Goal: Task Accomplishment & Management: Use online tool/utility

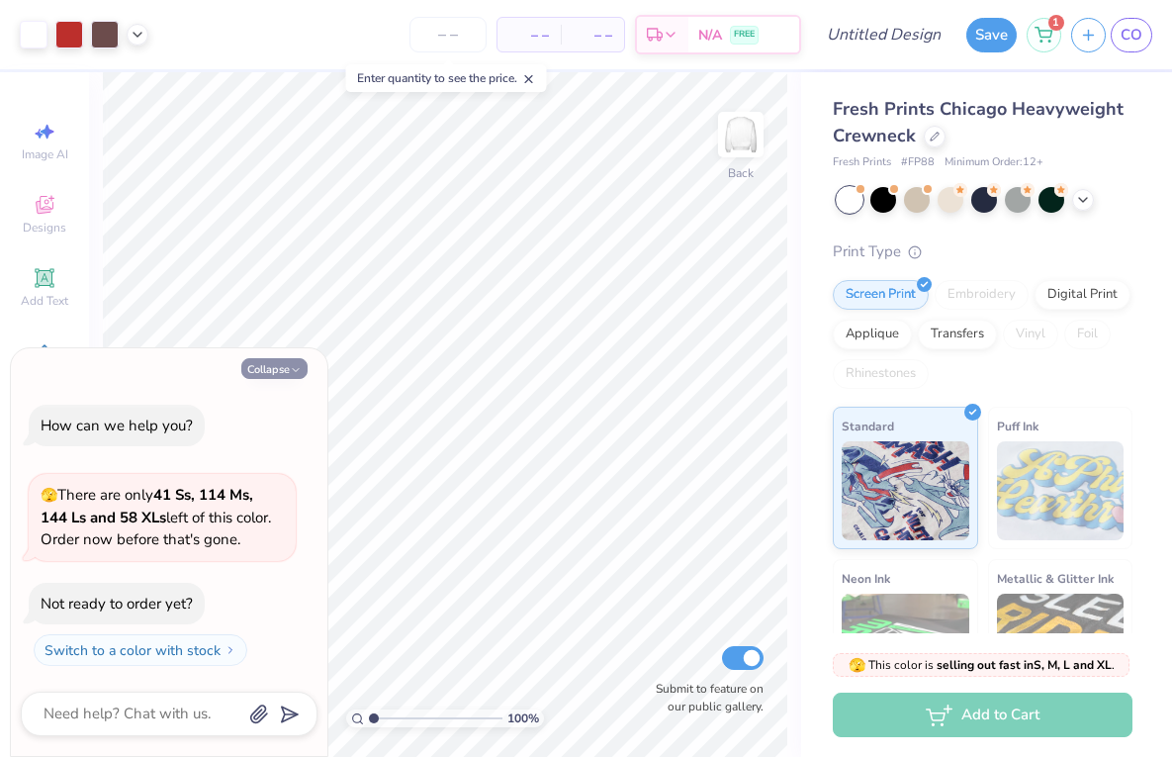
click at [273, 370] on button "Collapse" at bounding box center [274, 368] width 66 height 21
type textarea "x"
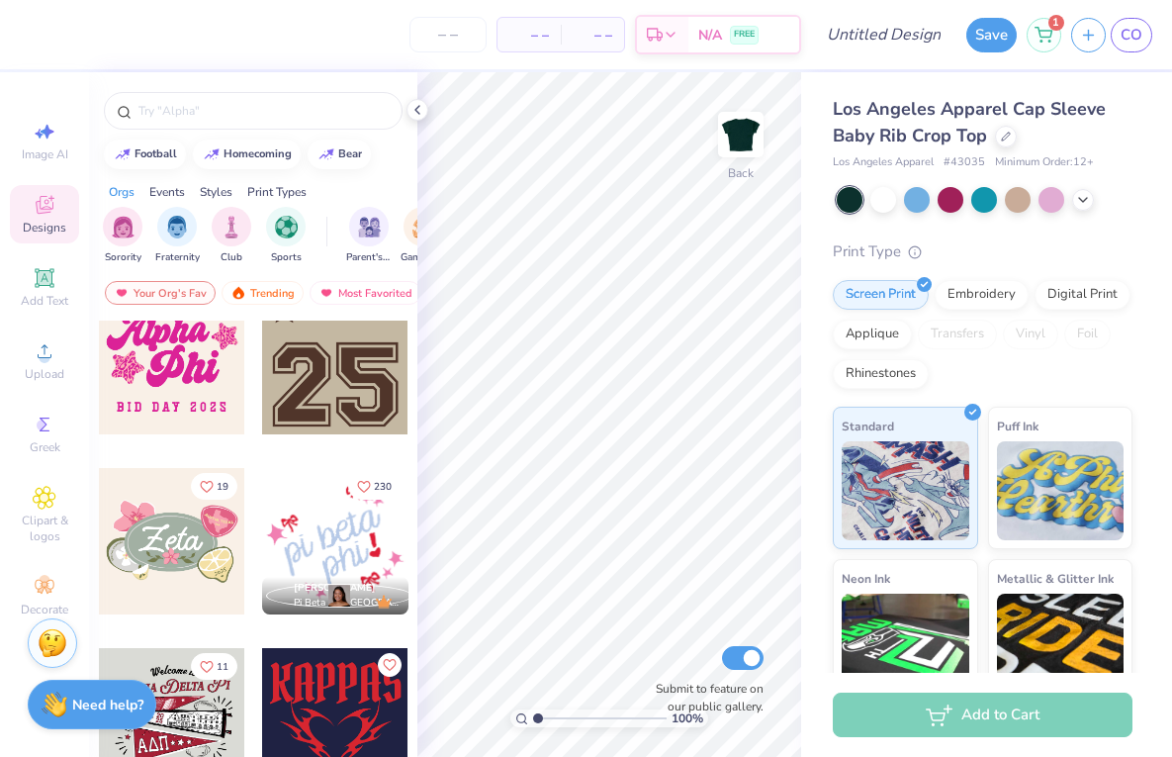
scroll to position [1806, 0]
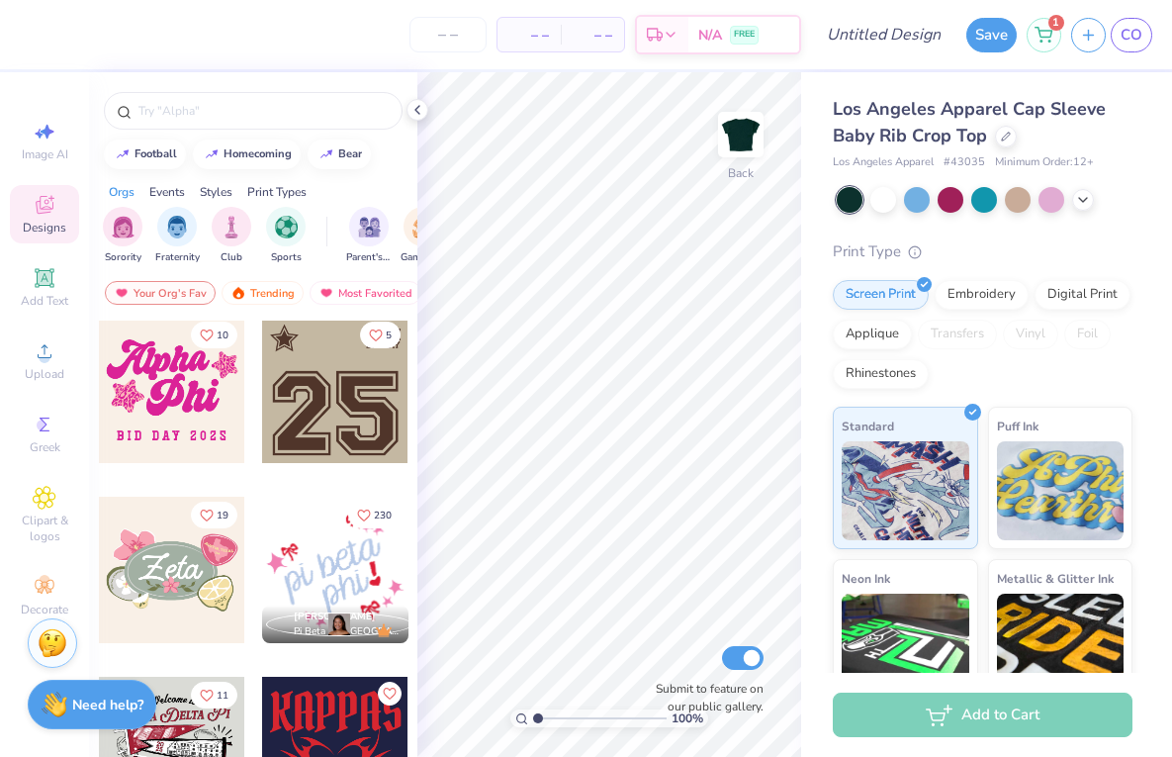
click at [177, 438] on div at bounding box center [172, 390] width 146 height 146
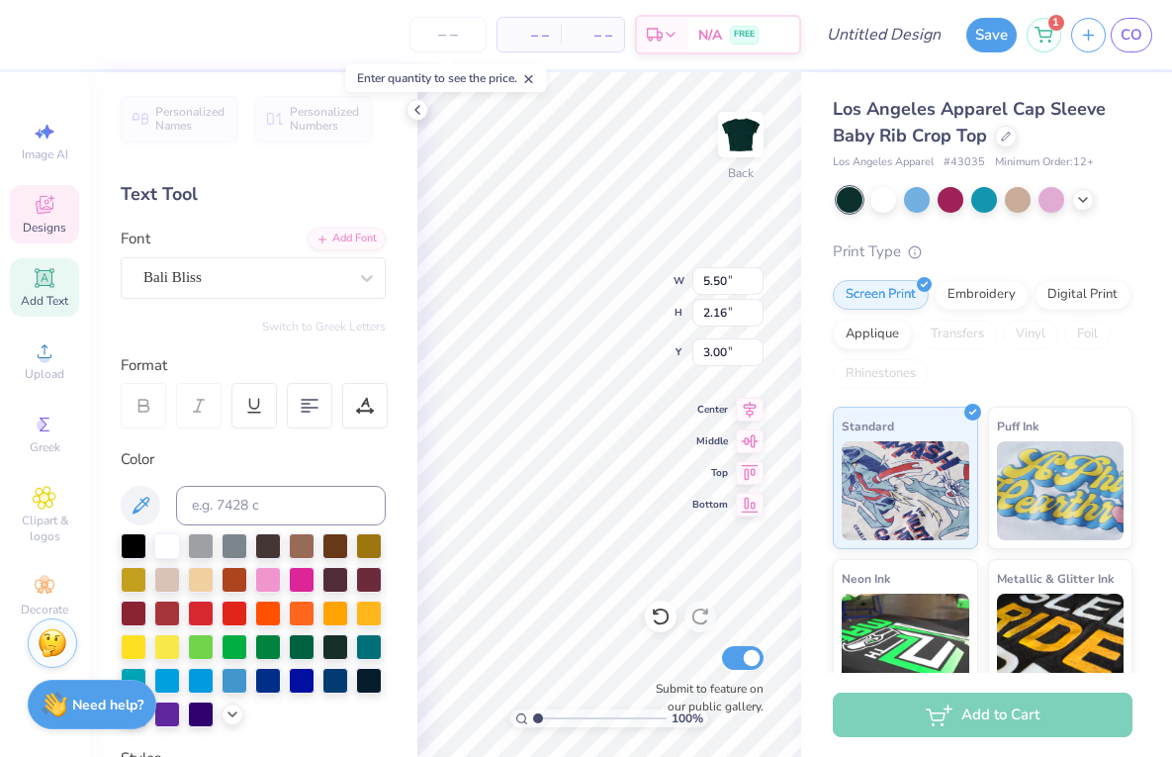
scroll to position [0, 0]
type textarea "A"
type textarea "Alph"
click at [527, 93] on div "Enter quantity to see the price." at bounding box center [446, 78] width 213 height 40
type input "4.52"
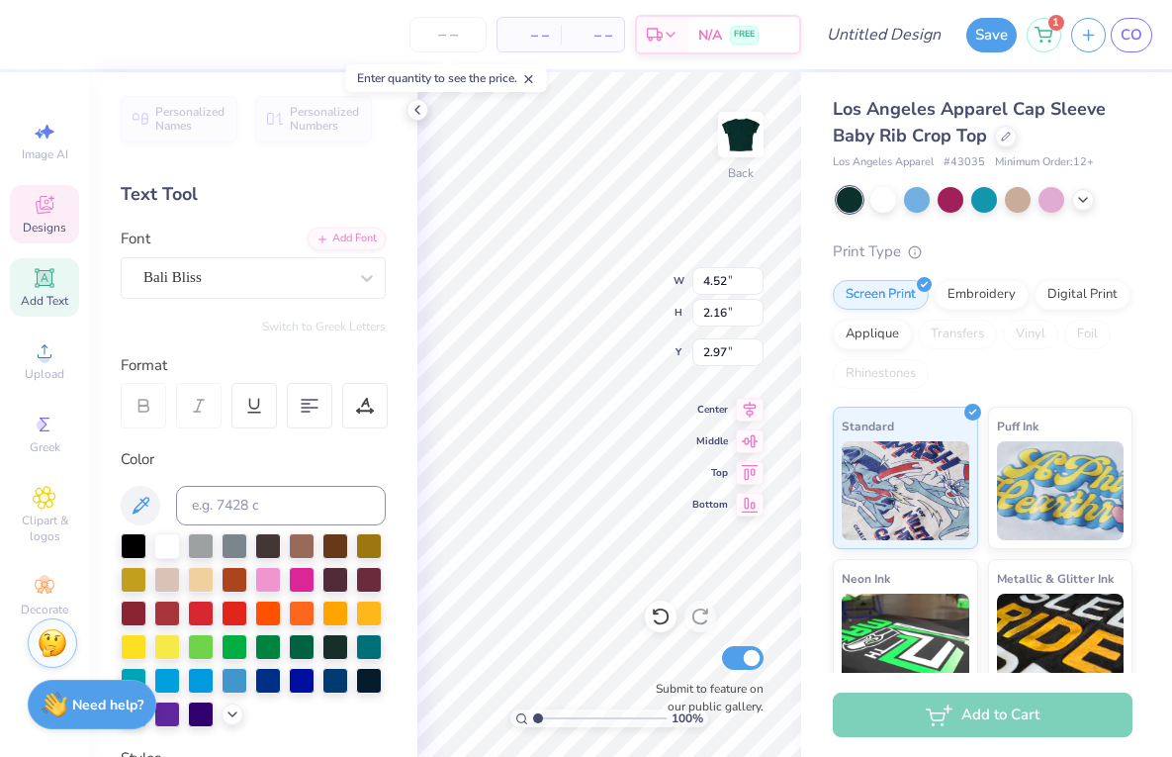
type input "2.97"
type input "4.88"
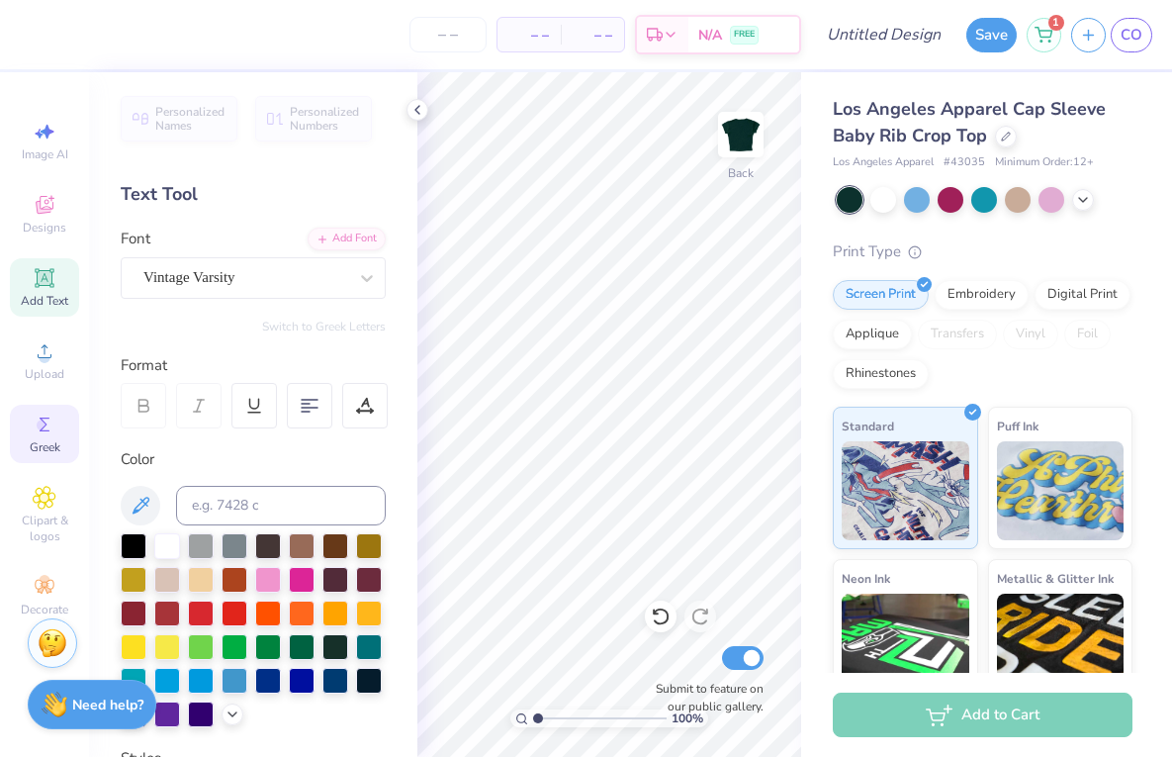
click at [59, 455] on div "Greek" at bounding box center [44, 434] width 69 height 58
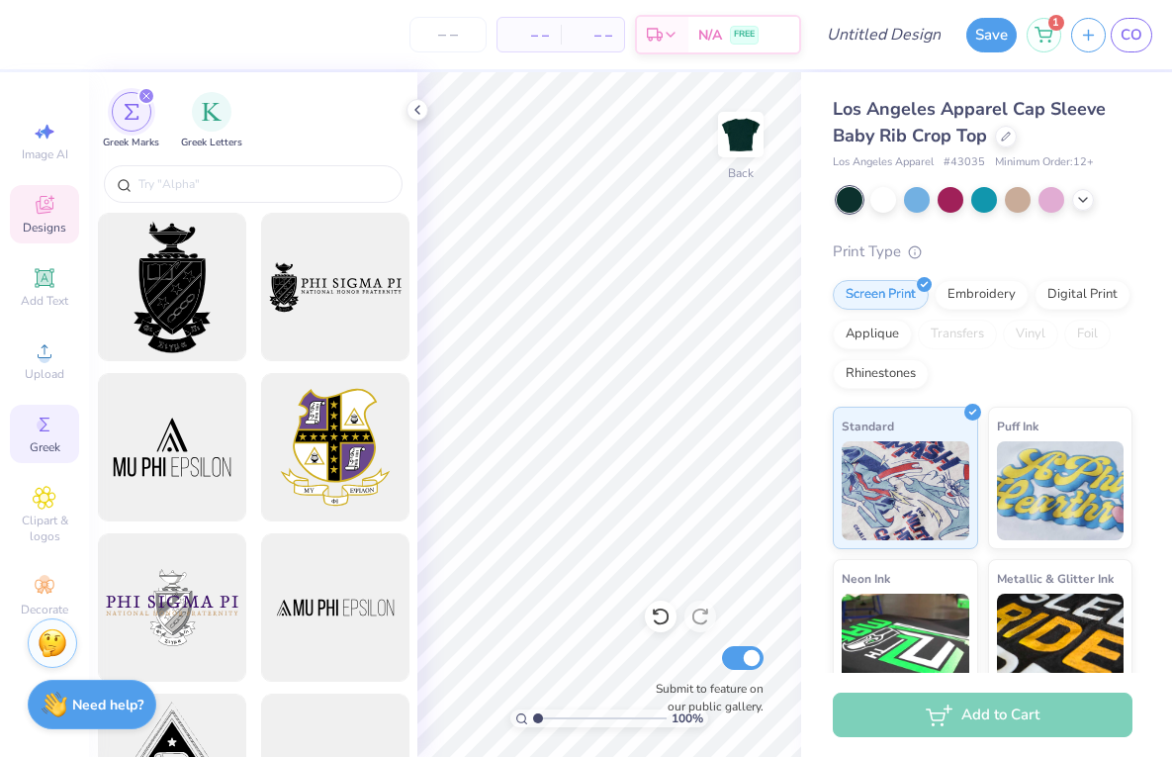
click at [51, 204] on icon at bounding box center [45, 205] width 24 height 24
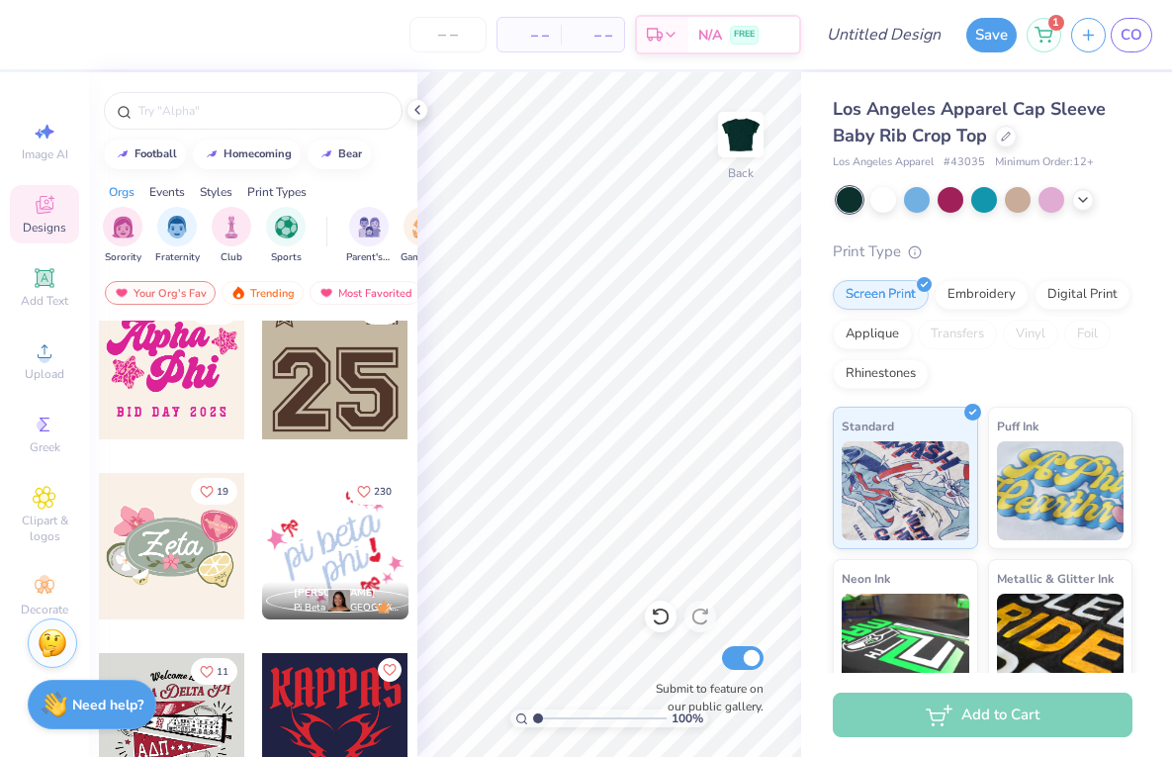
scroll to position [1881, 0]
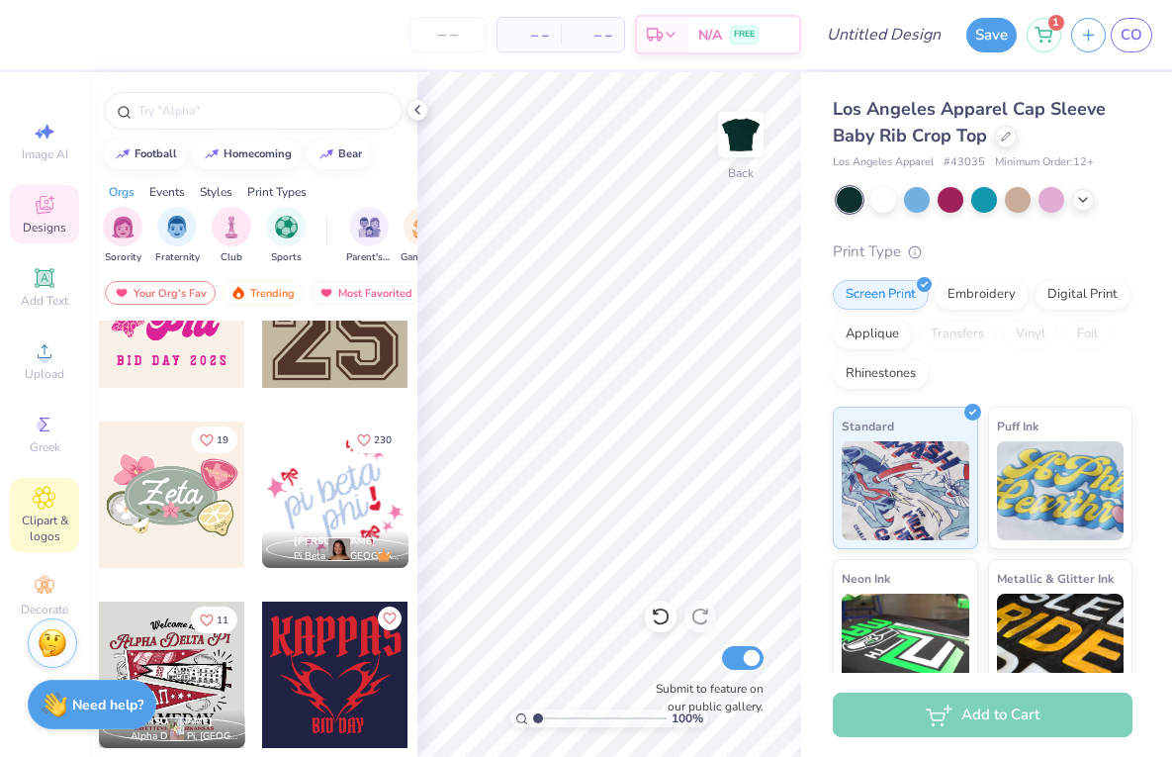
click at [56, 511] on div "Clipart & logos" at bounding box center [44, 515] width 69 height 74
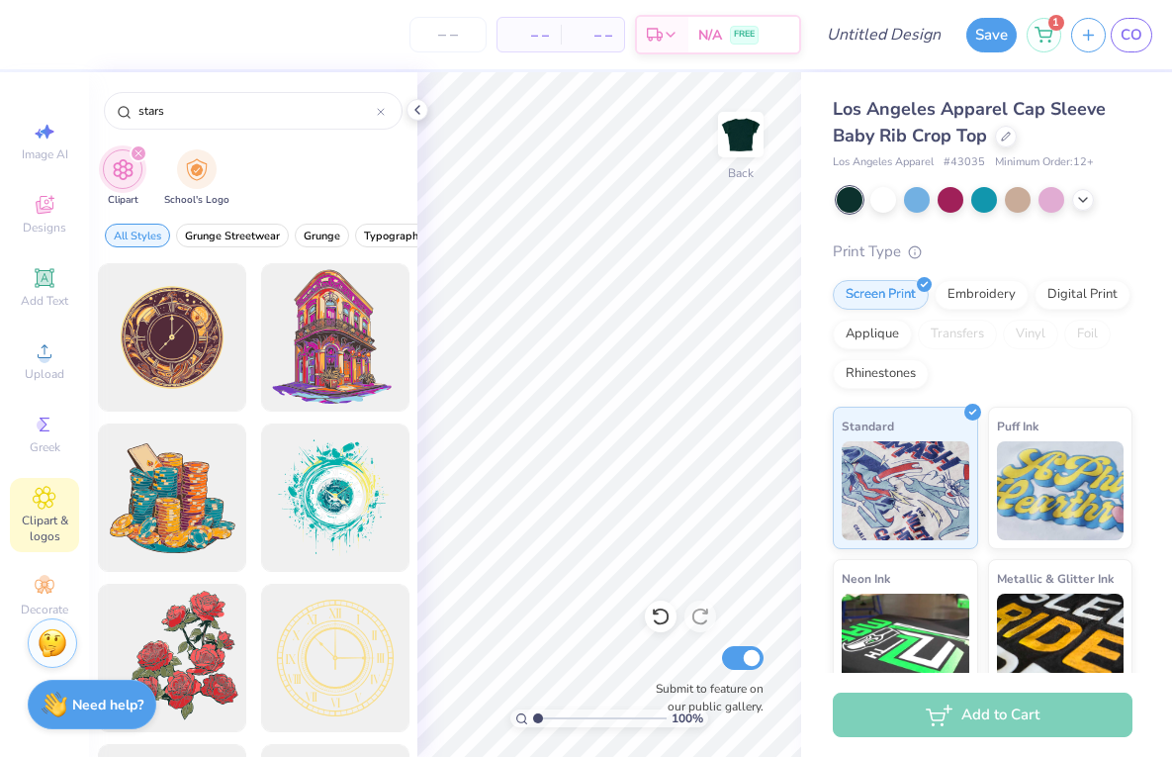
type input "stars"
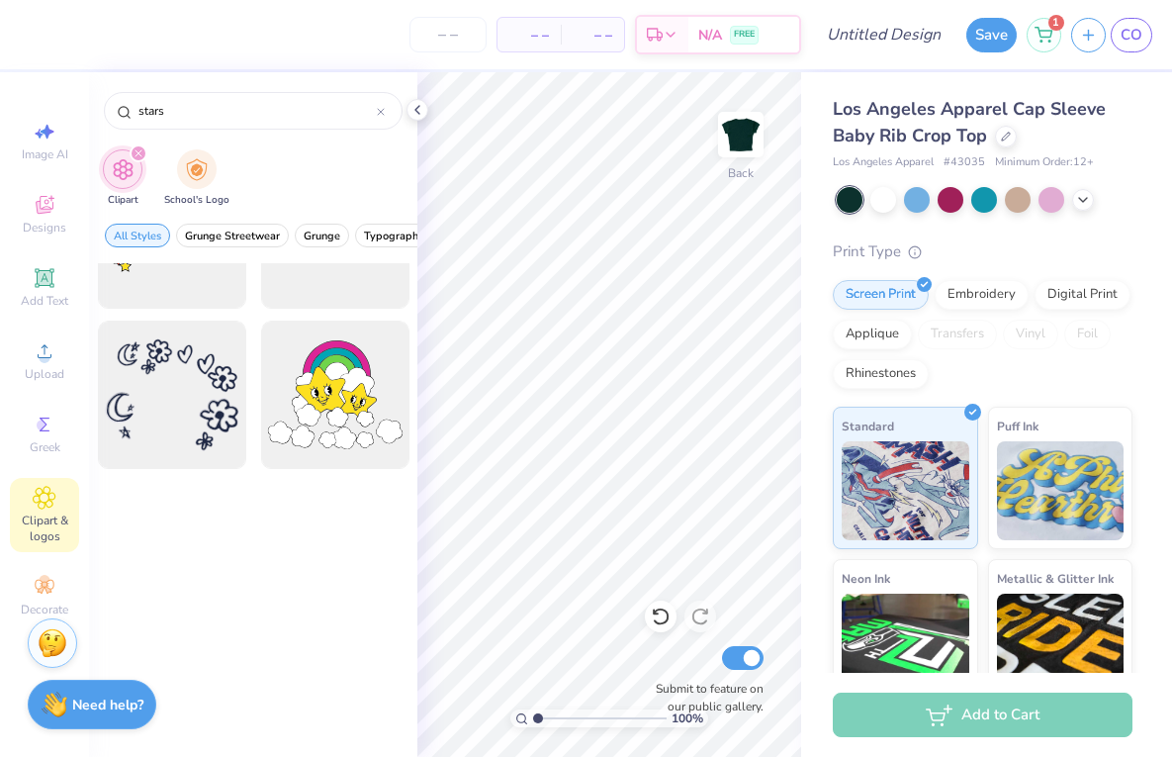
scroll to position [0, 0]
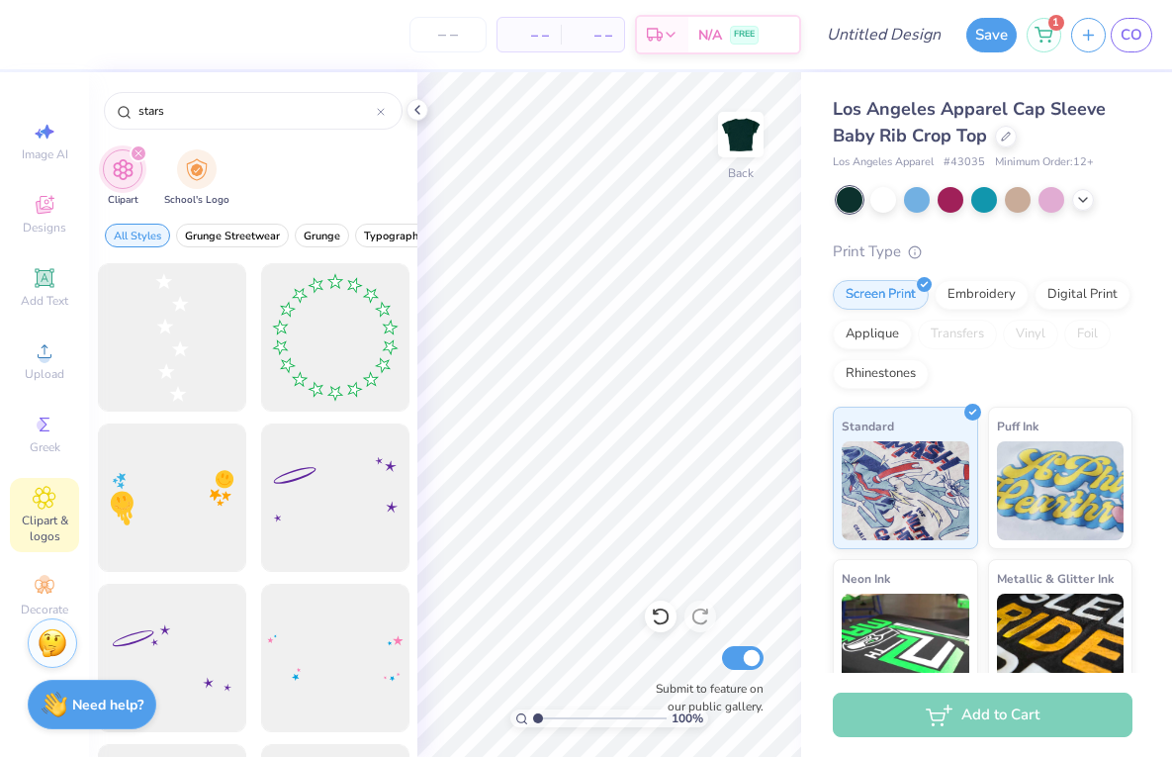
click at [136, 150] on icon "filter for Clipart" at bounding box center [139, 153] width 8 height 8
click at [140, 154] on icon "filter for Clipart" at bounding box center [139, 153] width 8 height 8
click at [378, 109] on icon at bounding box center [381, 112] width 8 height 8
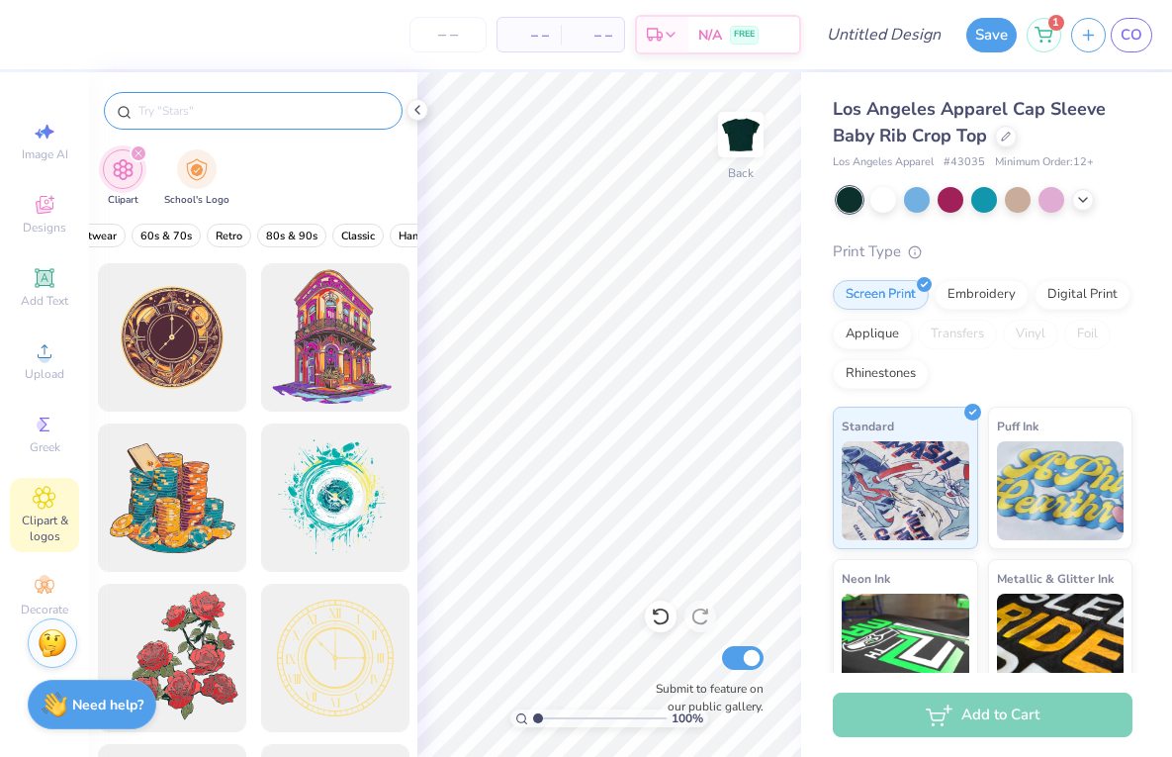
scroll to position [0, 436]
click at [217, 230] on span "Retro" at bounding box center [221, 236] width 27 height 15
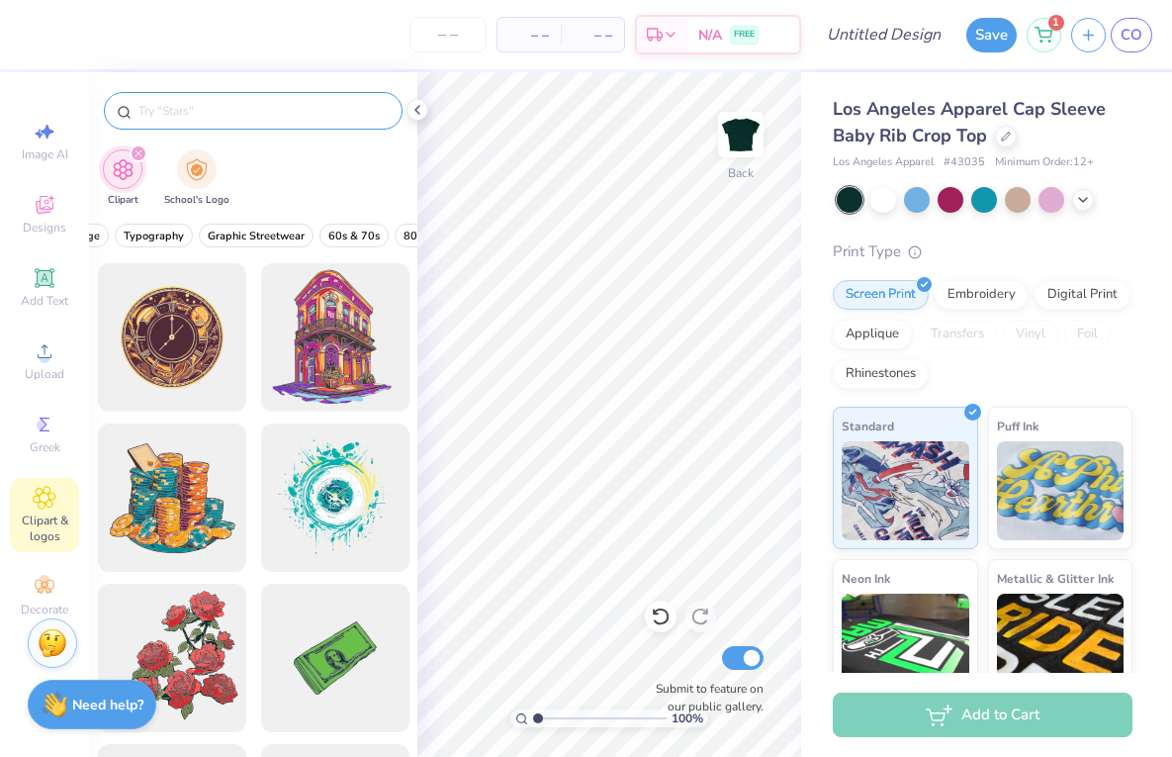
scroll to position [0, 0]
click at [203, 112] on input "text" at bounding box center [263, 111] width 253 height 20
type input "stars"
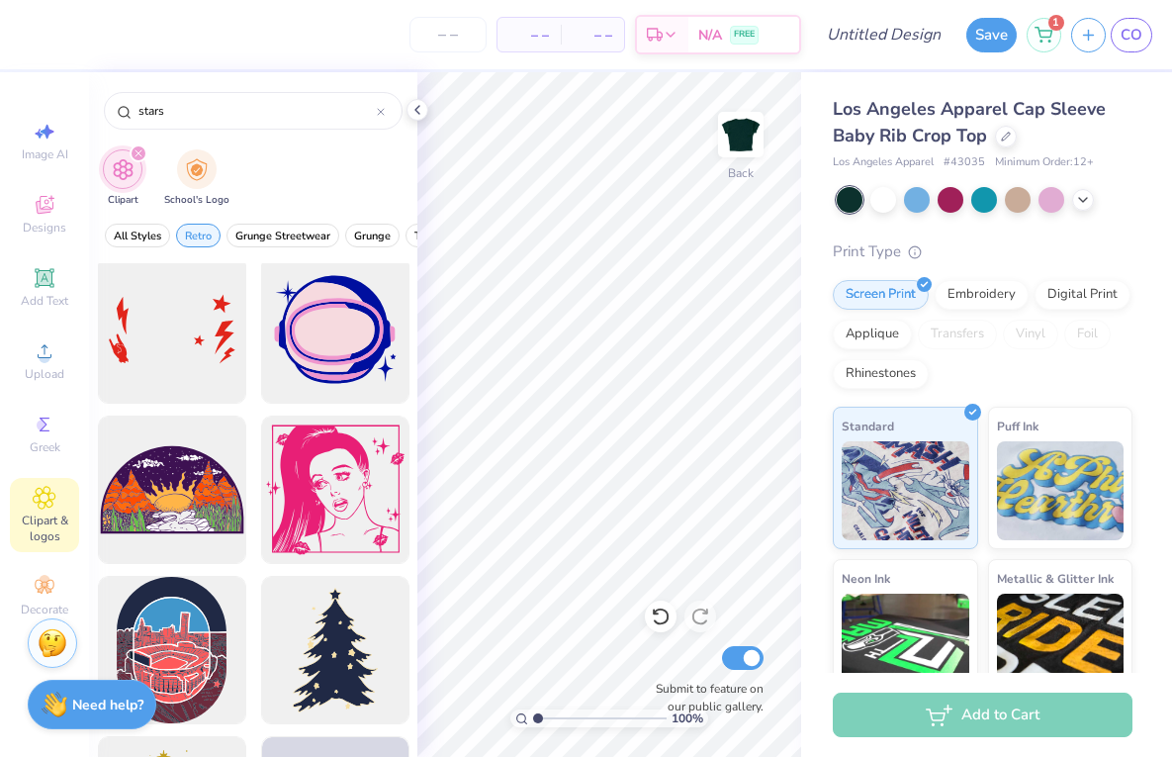
scroll to position [1621, 0]
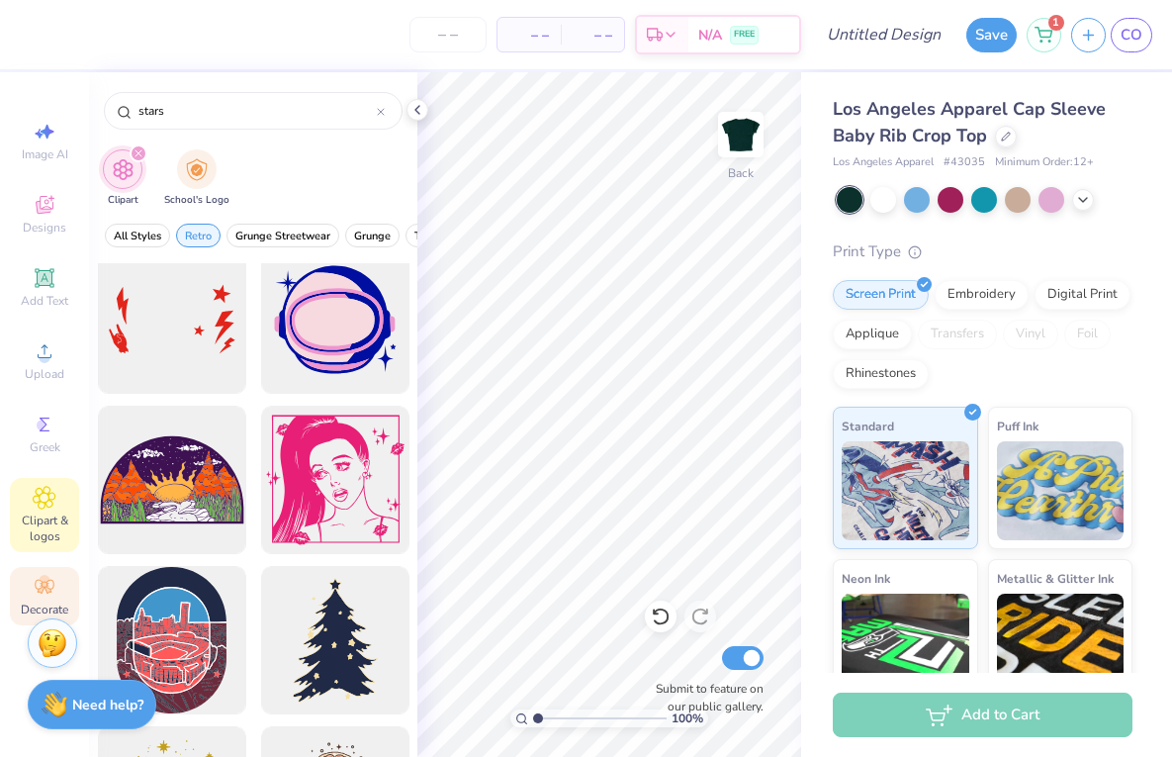
click at [58, 581] on div "Decorate" at bounding box center [44, 596] width 69 height 58
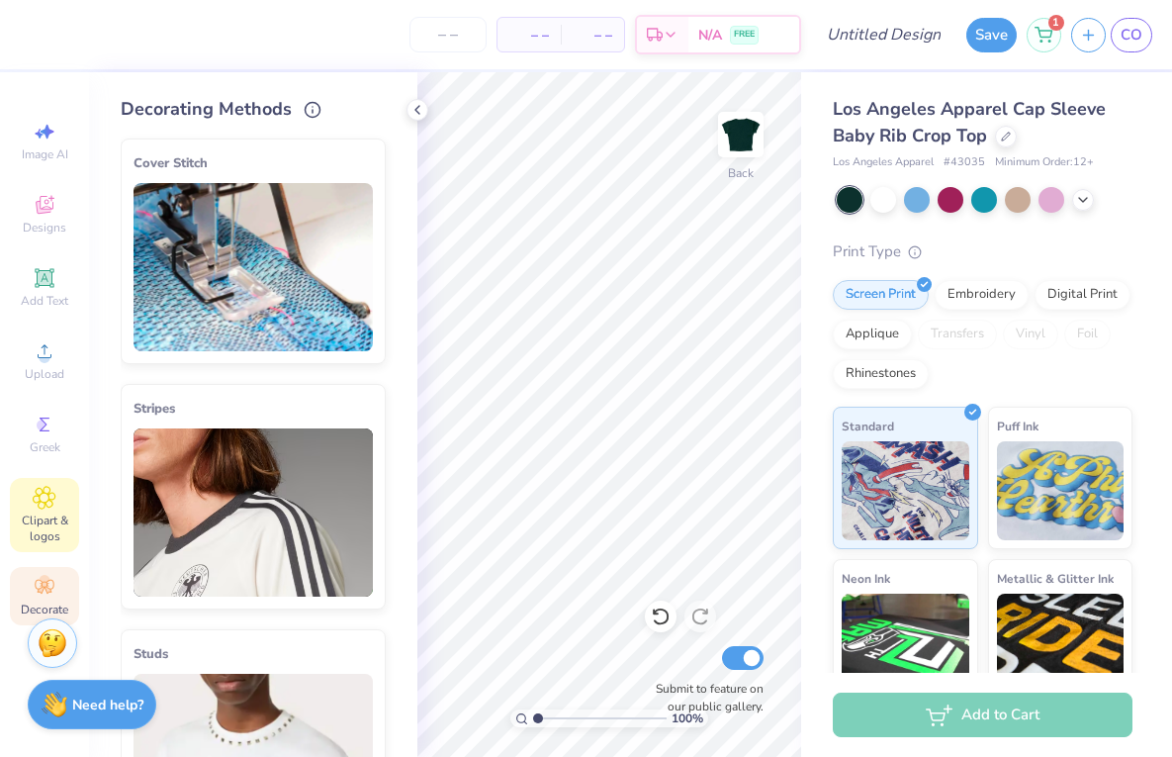
click at [51, 499] on icon at bounding box center [45, 498] width 22 height 22
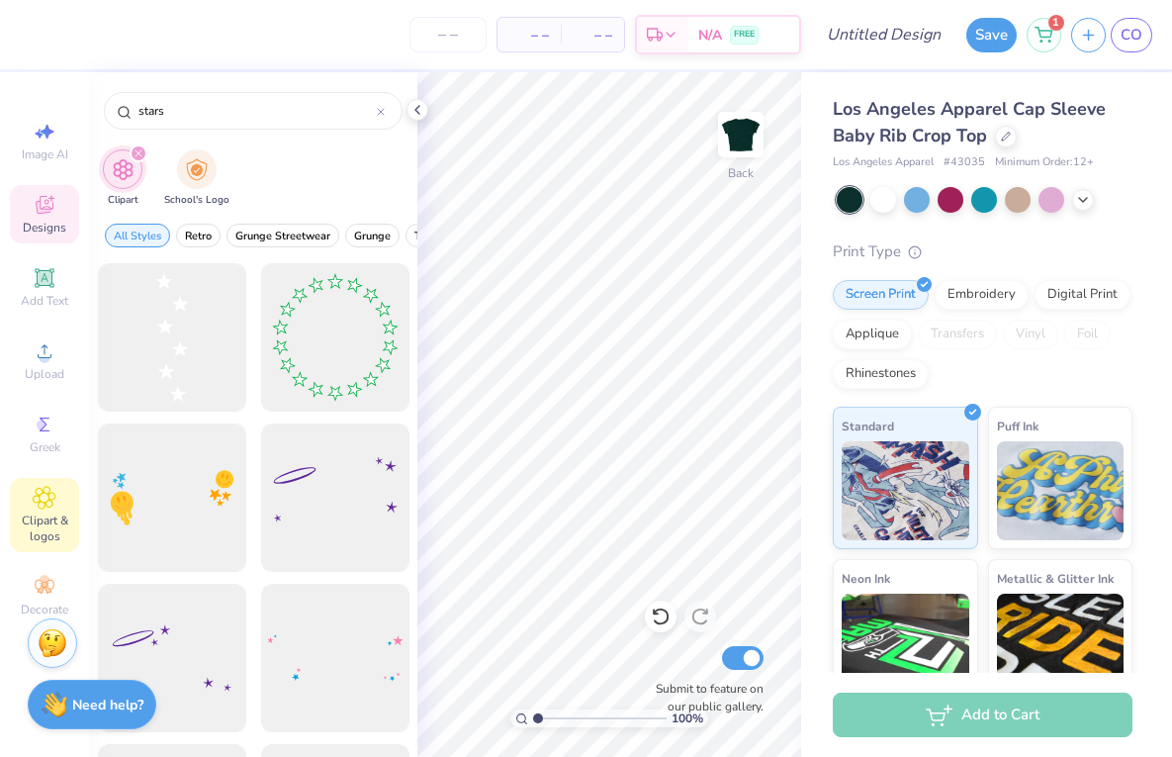
click at [53, 194] on icon at bounding box center [45, 205] width 24 height 24
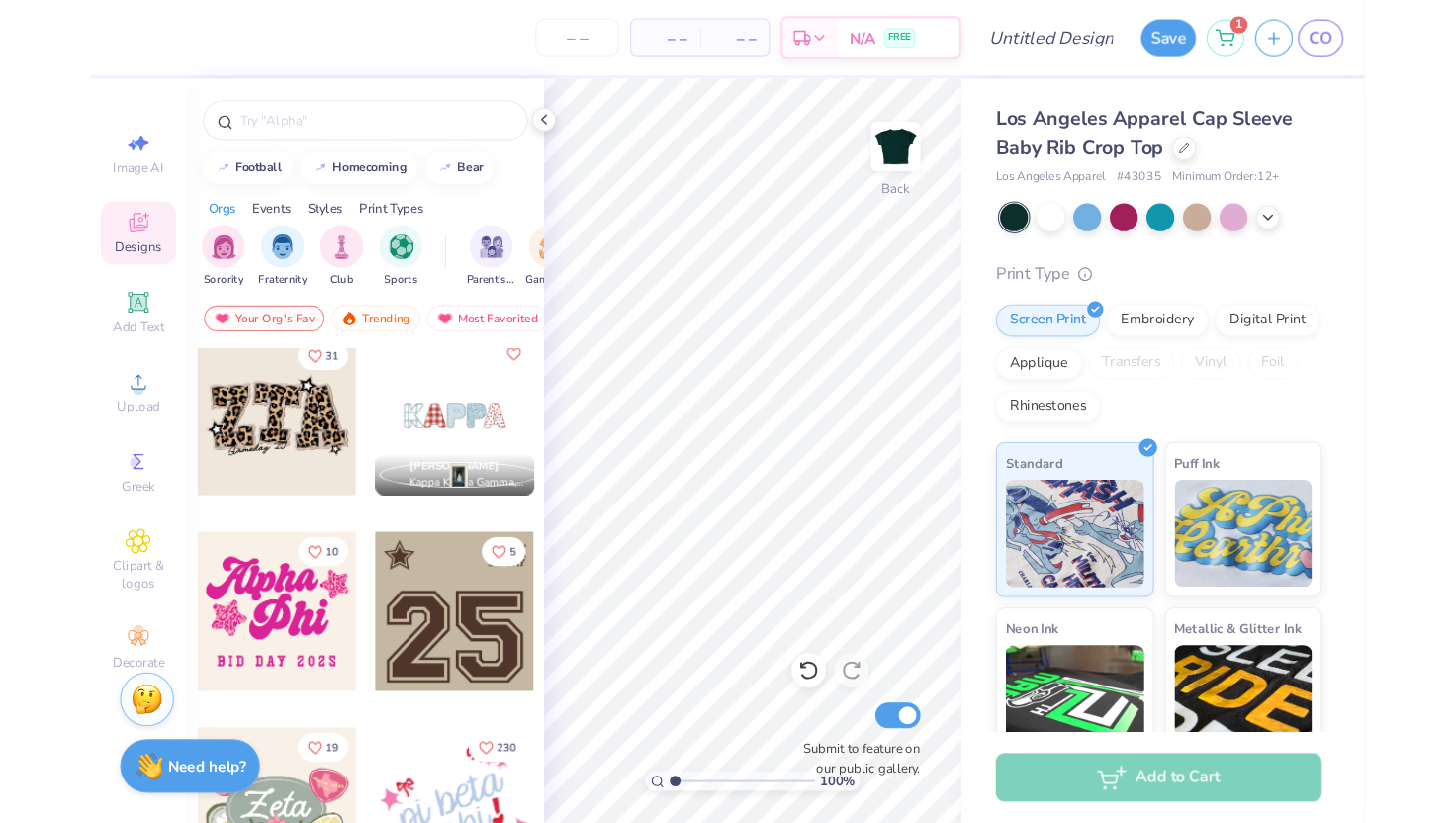
scroll to position [1666, 0]
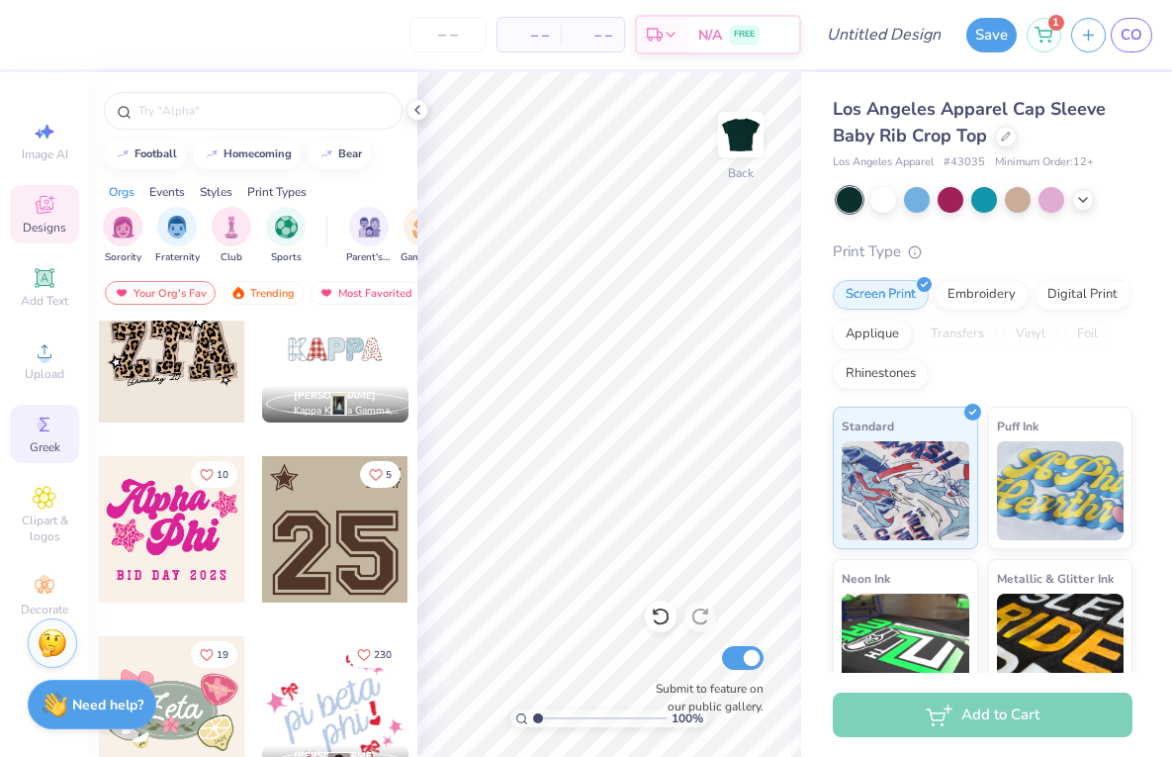
click at [54, 436] on div "Greek" at bounding box center [44, 434] width 69 height 58
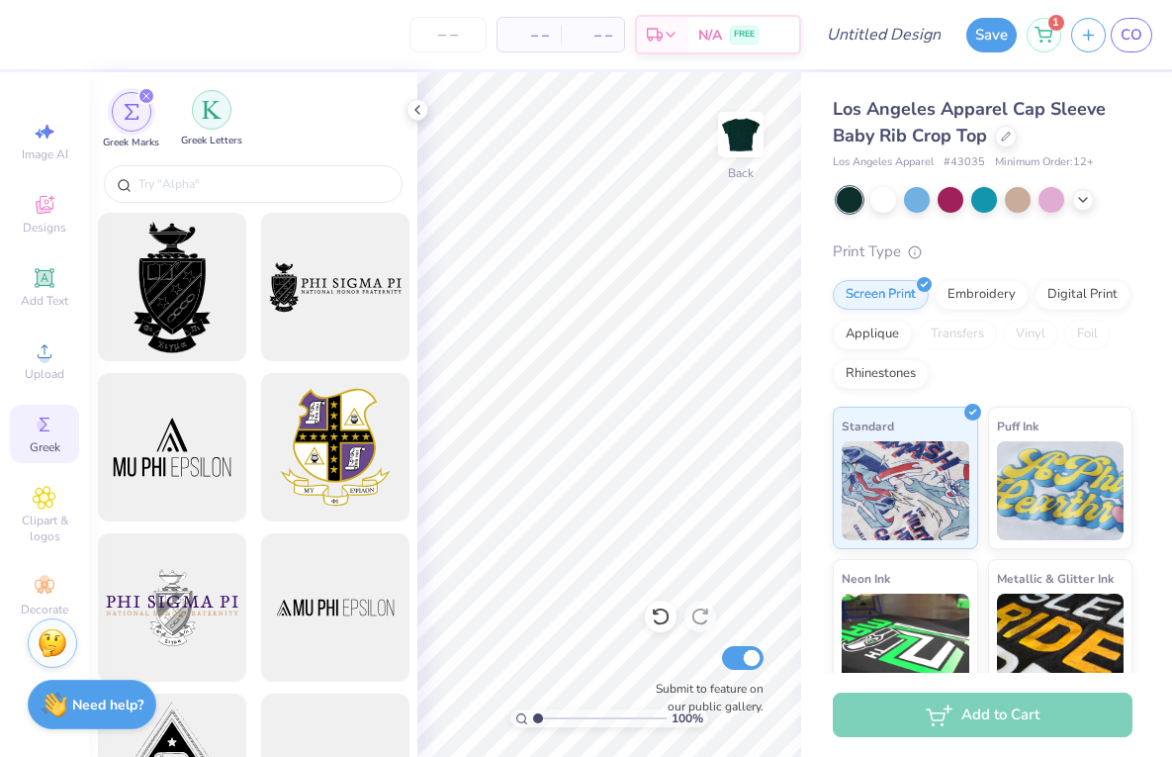
click at [212, 129] on div "filter for Greek Letters" at bounding box center [212, 110] width 40 height 40
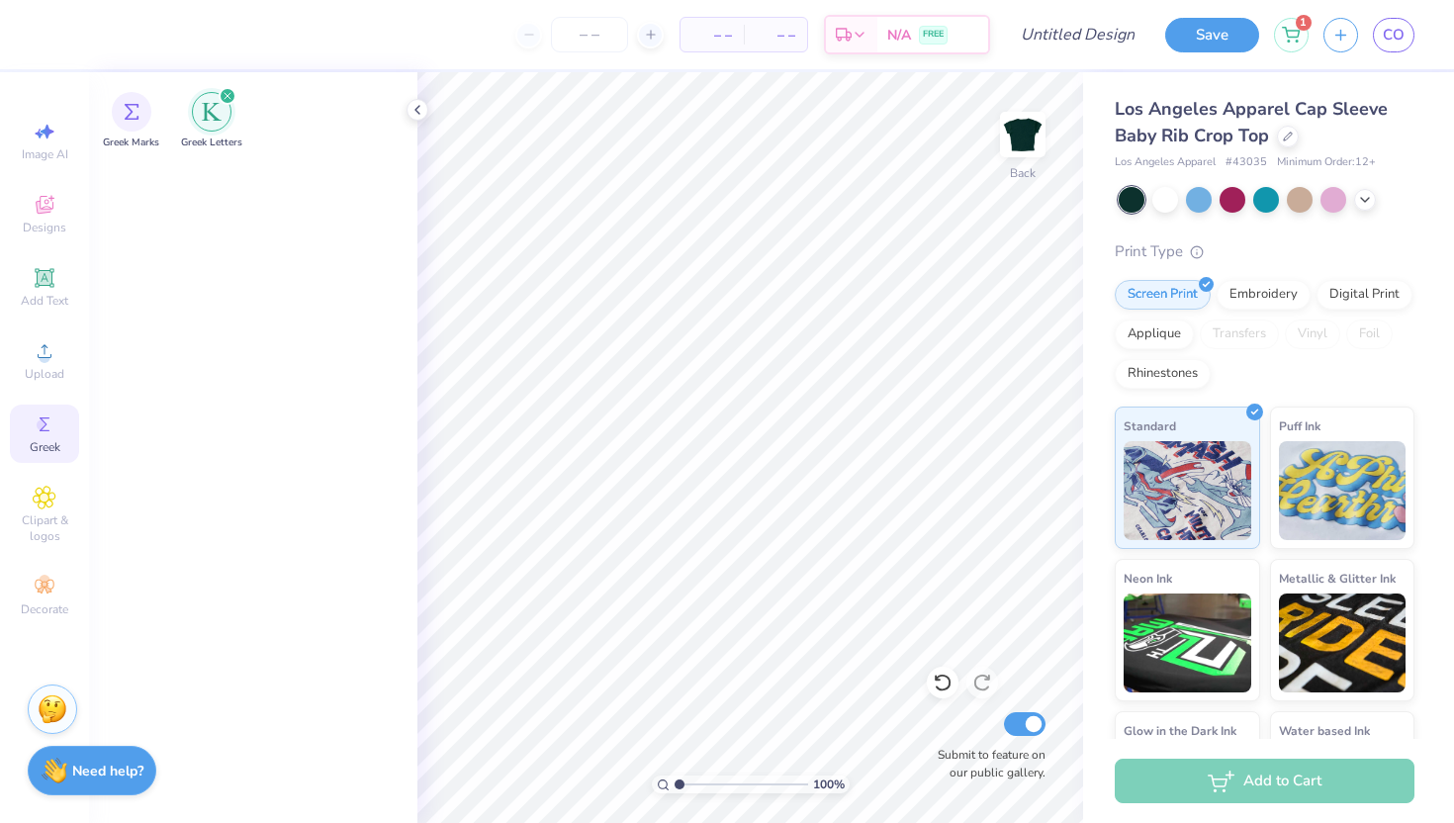
scroll to position [0, 0]
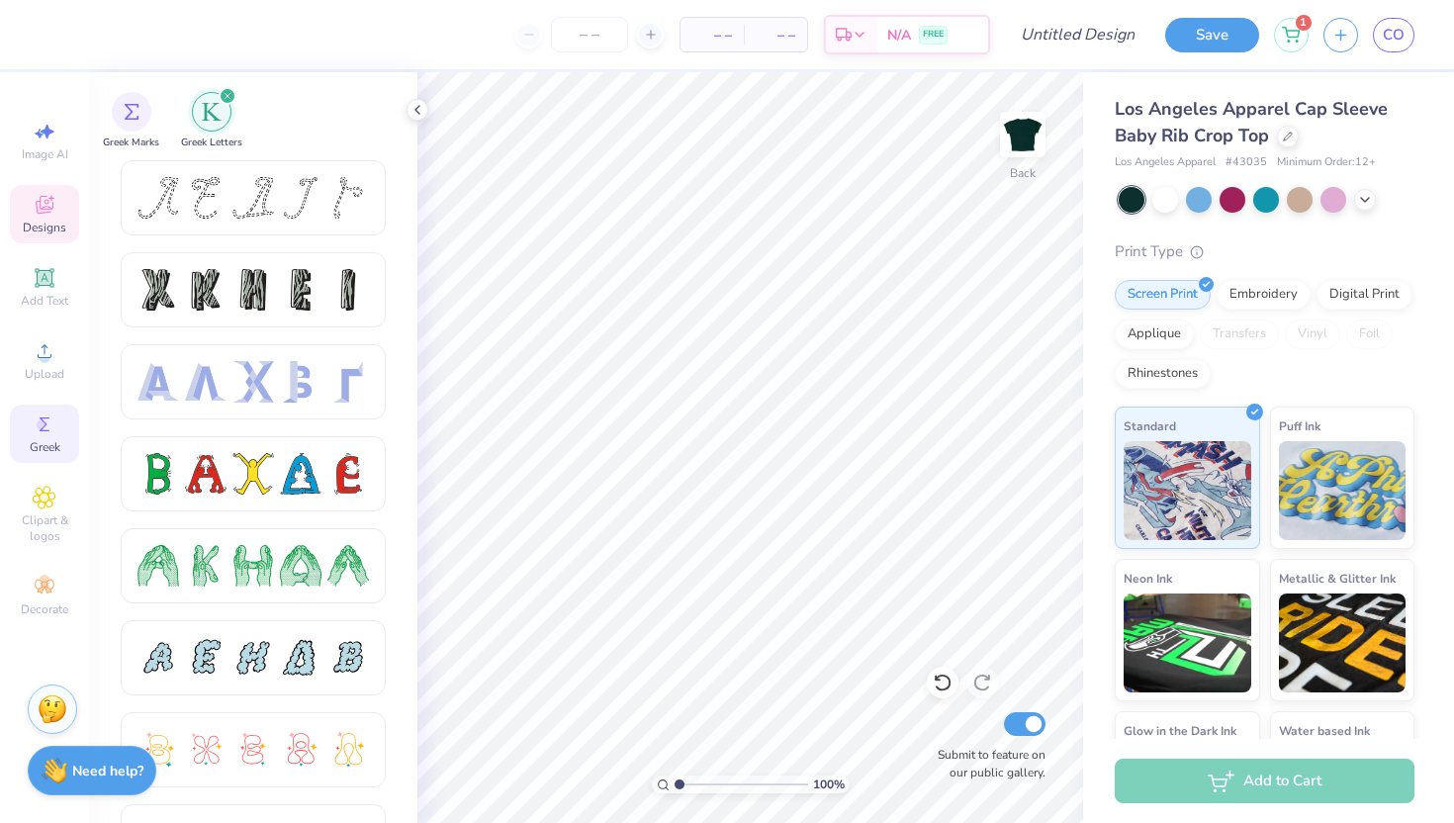
click at [42, 223] on span "Designs" at bounding box center [45, 228] width 44 height 16
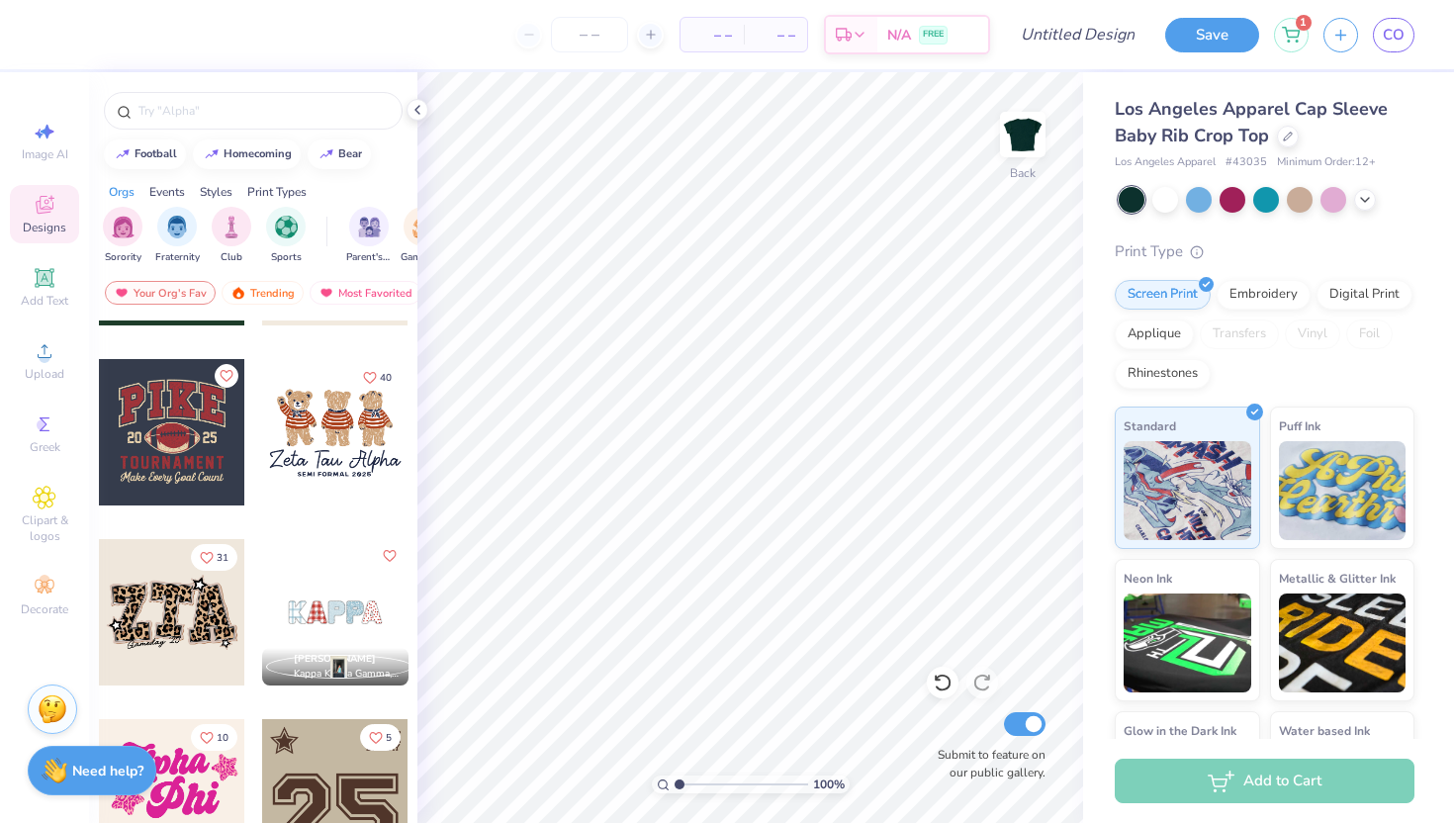
scroll to position [1406, 0]
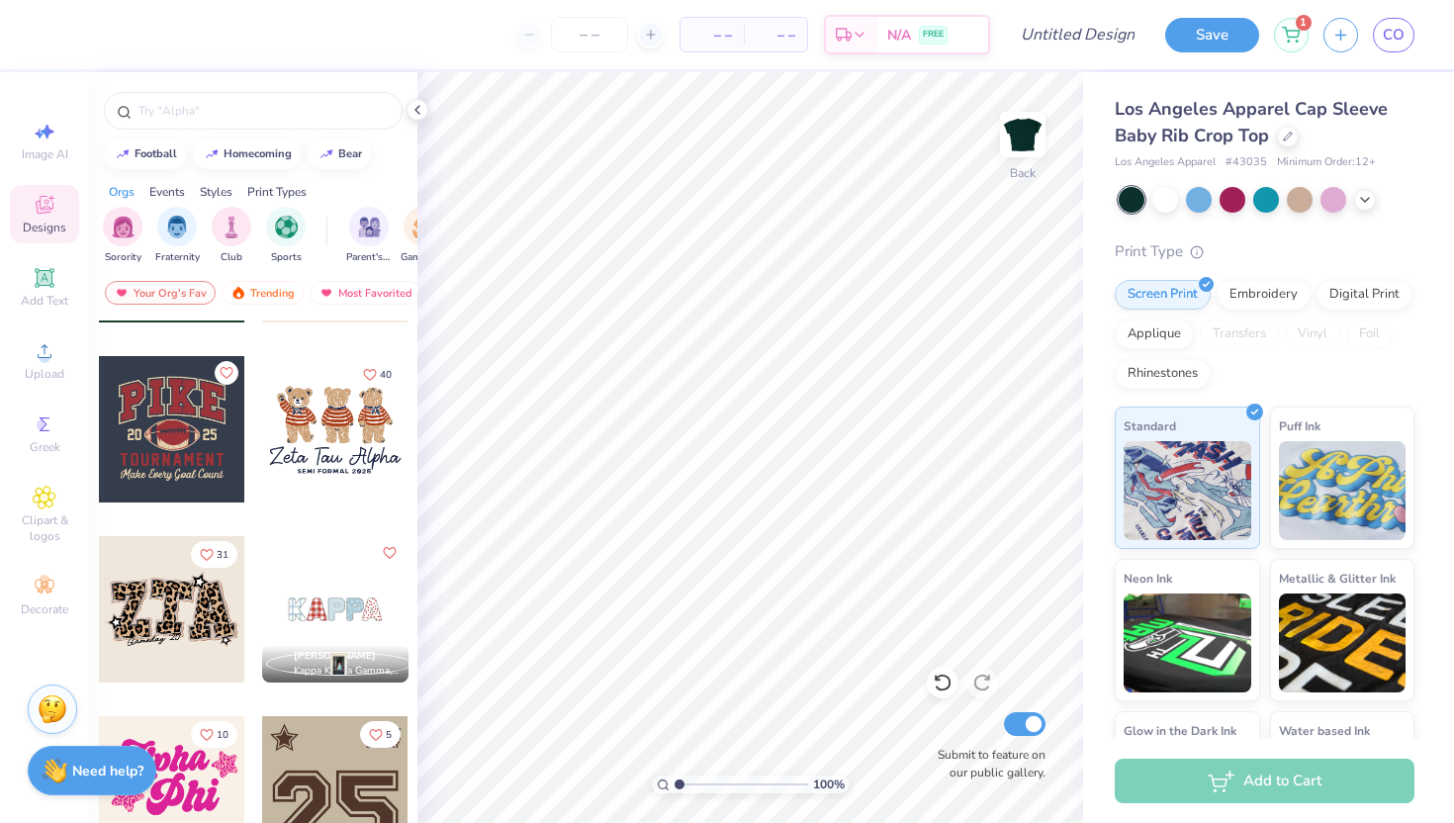
click at [330, 473] on div at bounding box center [335, 429] width 146 height 146
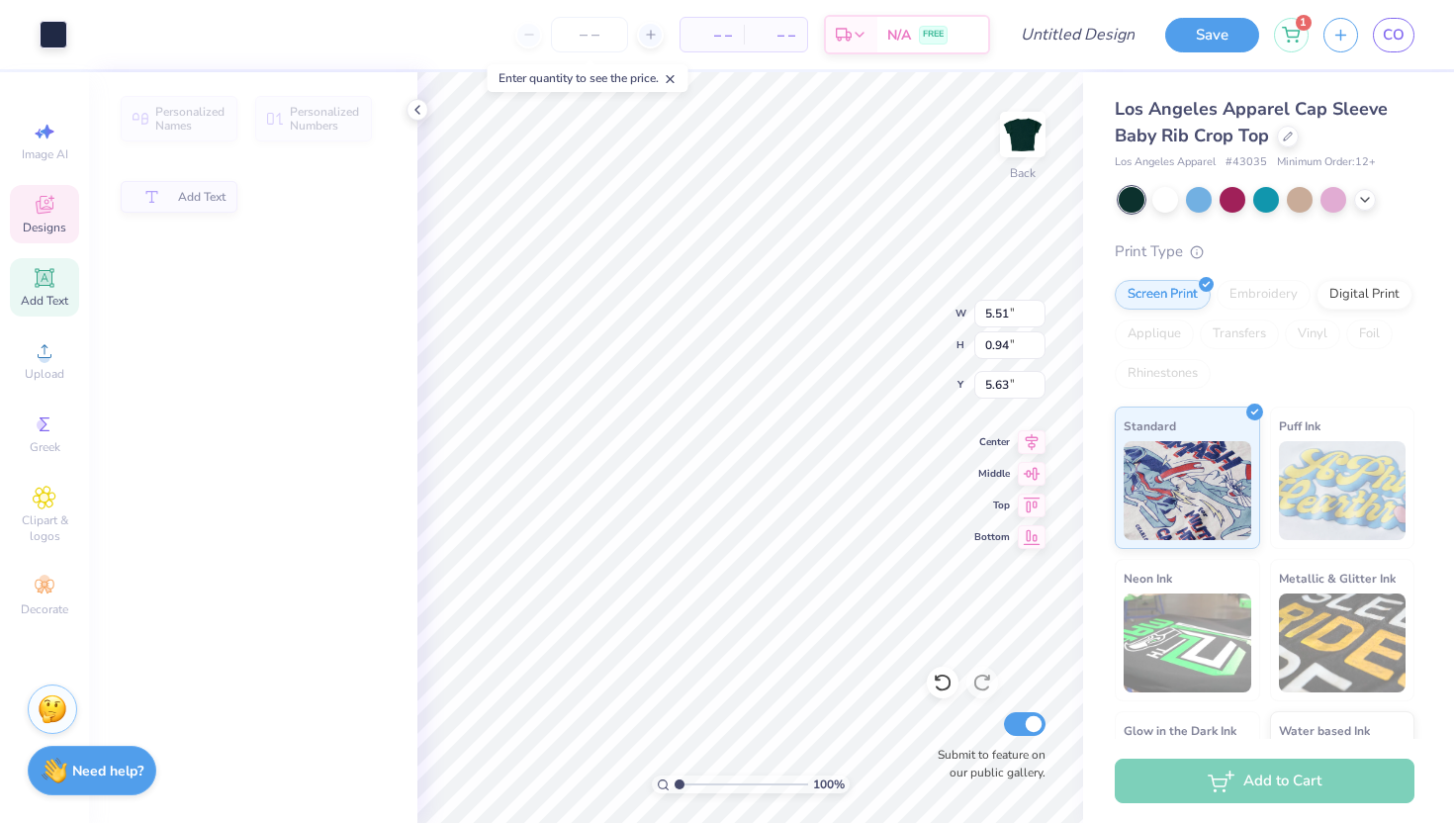
type input "0.94"
type input "5.63"
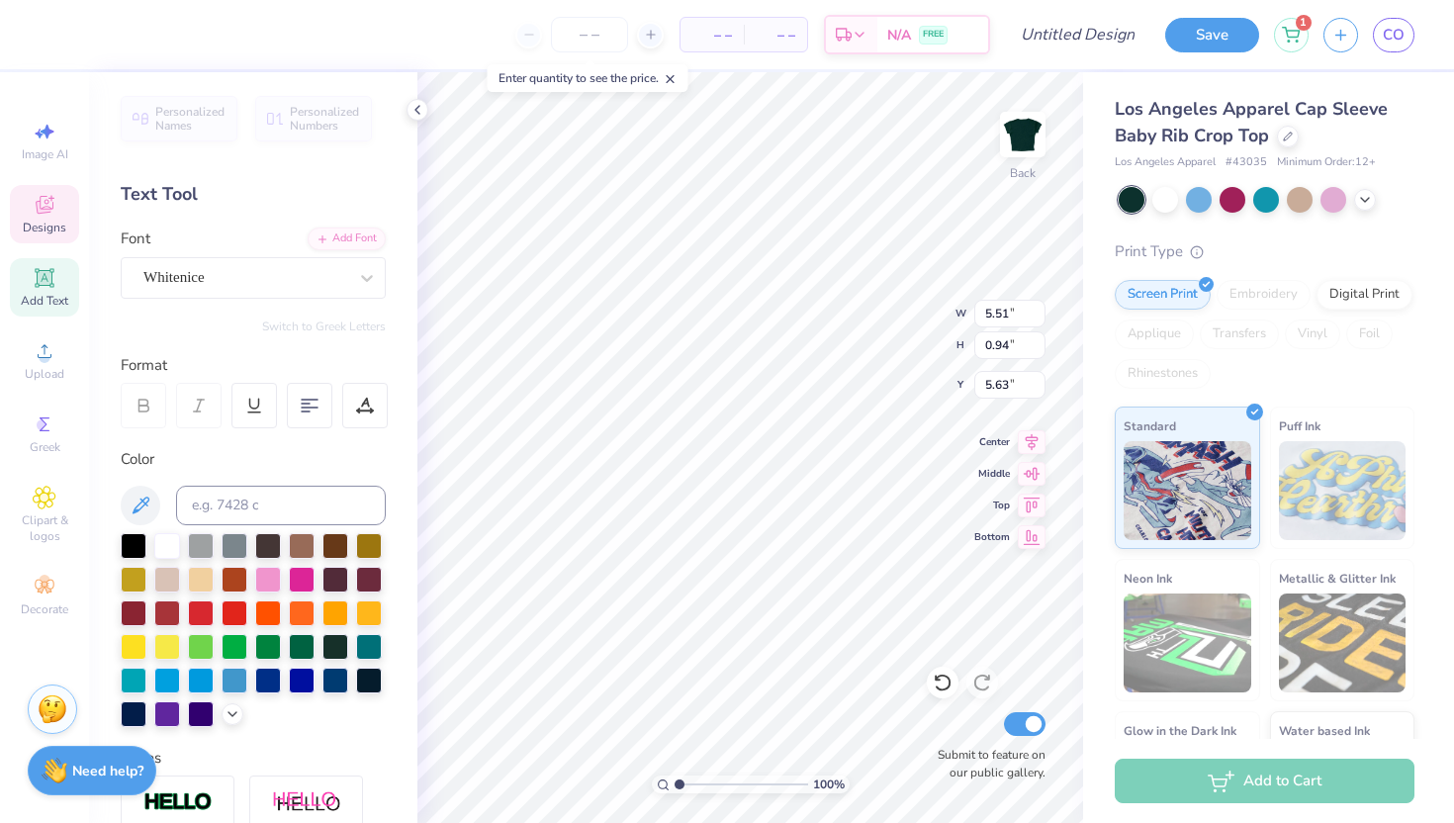
scroll to position [0, 1]
click at [164, 543] on div at bounding box center [167, 544] width 26 height 26
type textarea "Alpha Theta Beta"
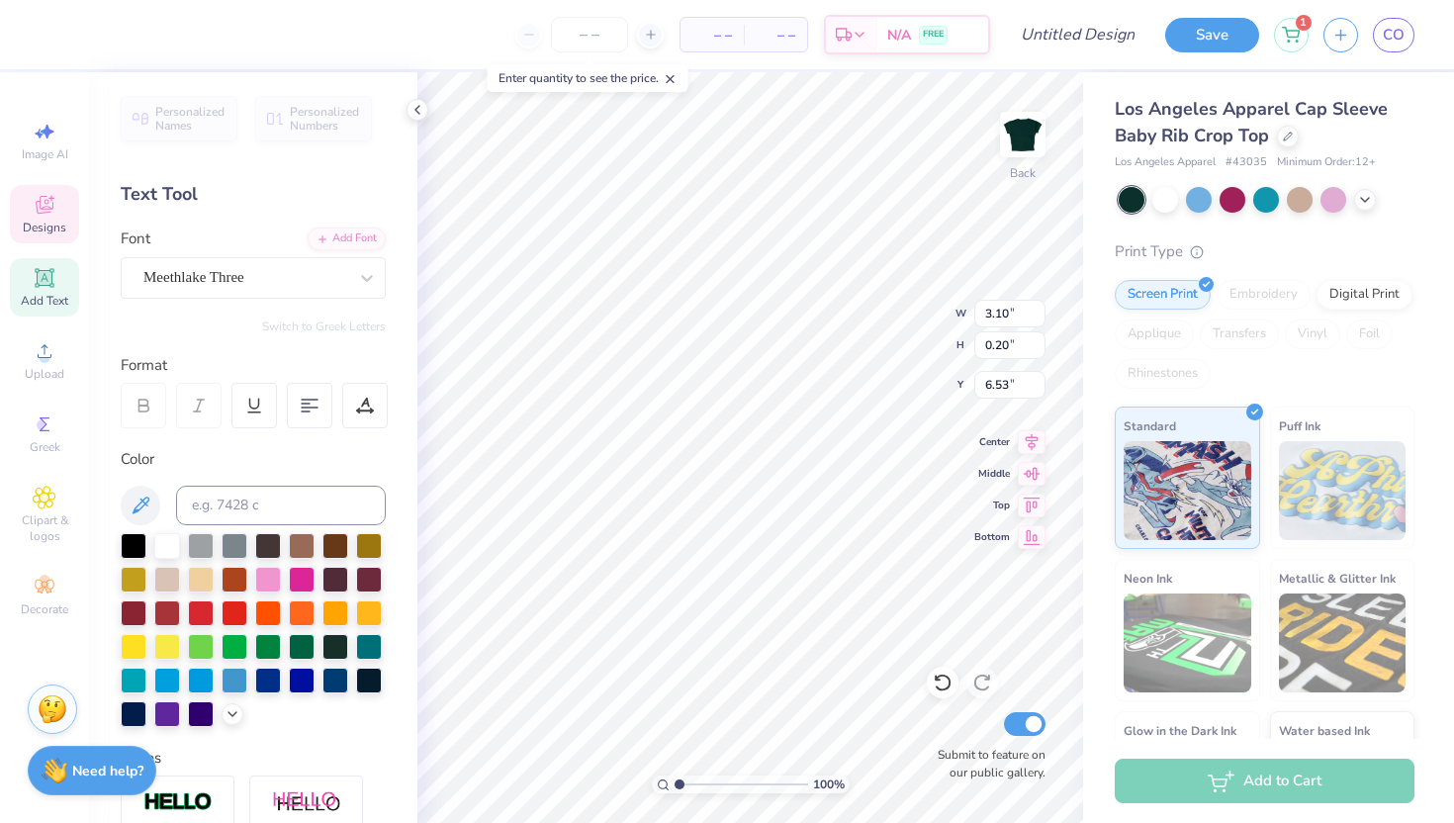
type textarea "2025"
type input "3.86"
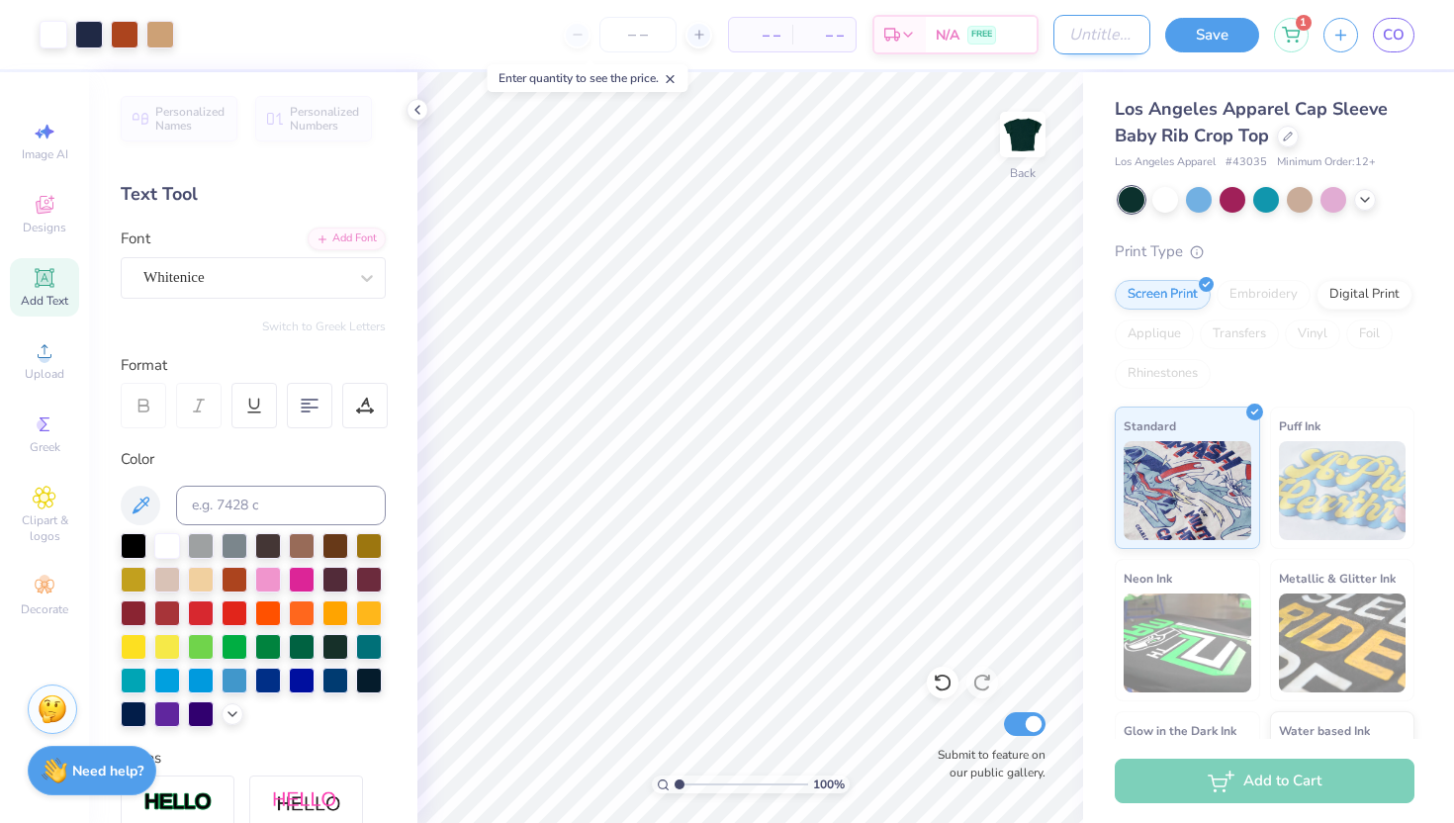
click at [1062, 35] on input "Design Title" at bounding box center [1102, 35] width 97 height 40
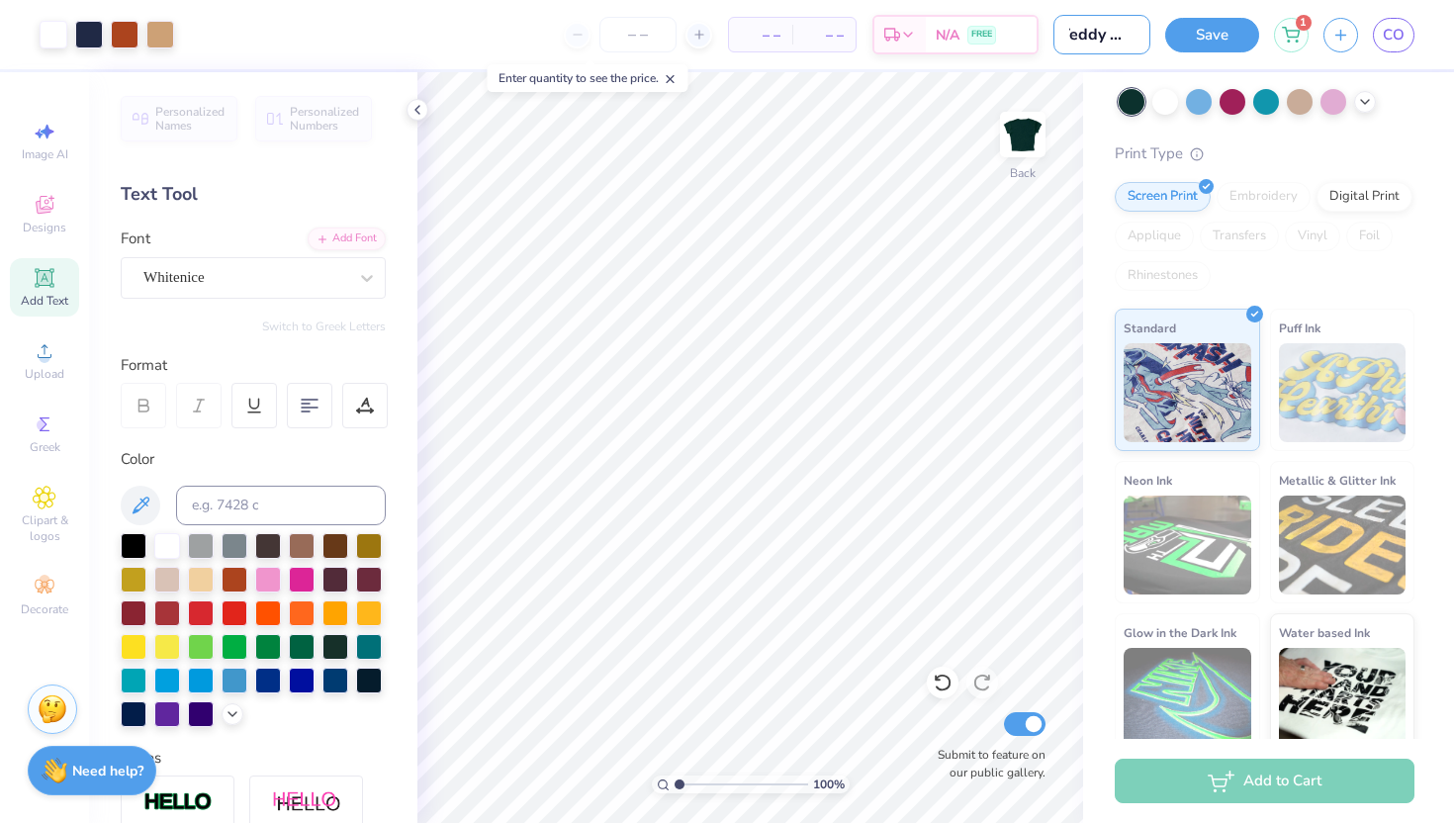
scroll to position [115, 0]
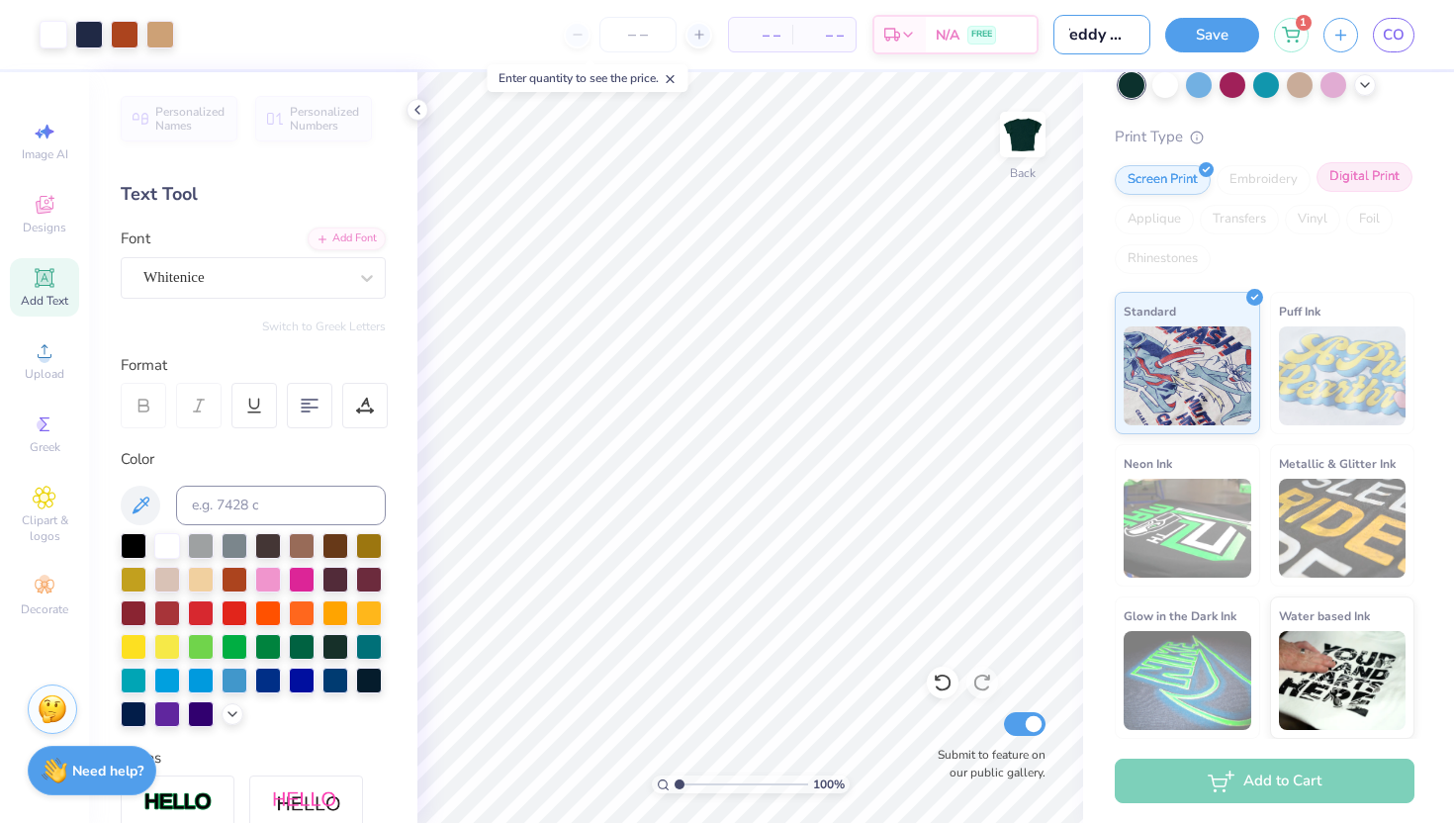
type input "Teddy Tee"
click at [1171, 188] on div "Digital Print" at bounding box center [1365, 177] width 96 height 30
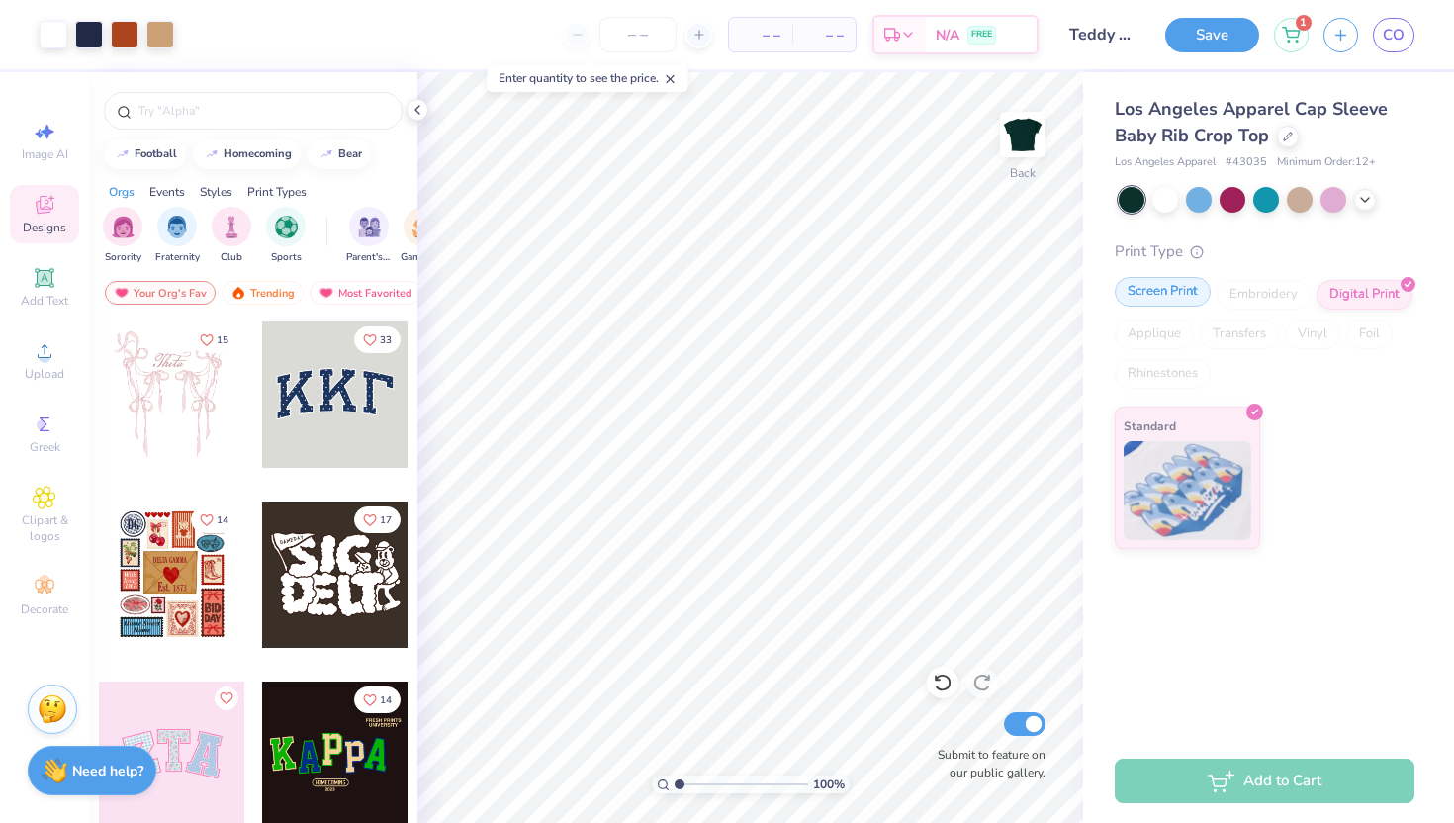
click at [1165, 288] on div "Screen Print" at bounding box center [1163, 292] width 96 height 30
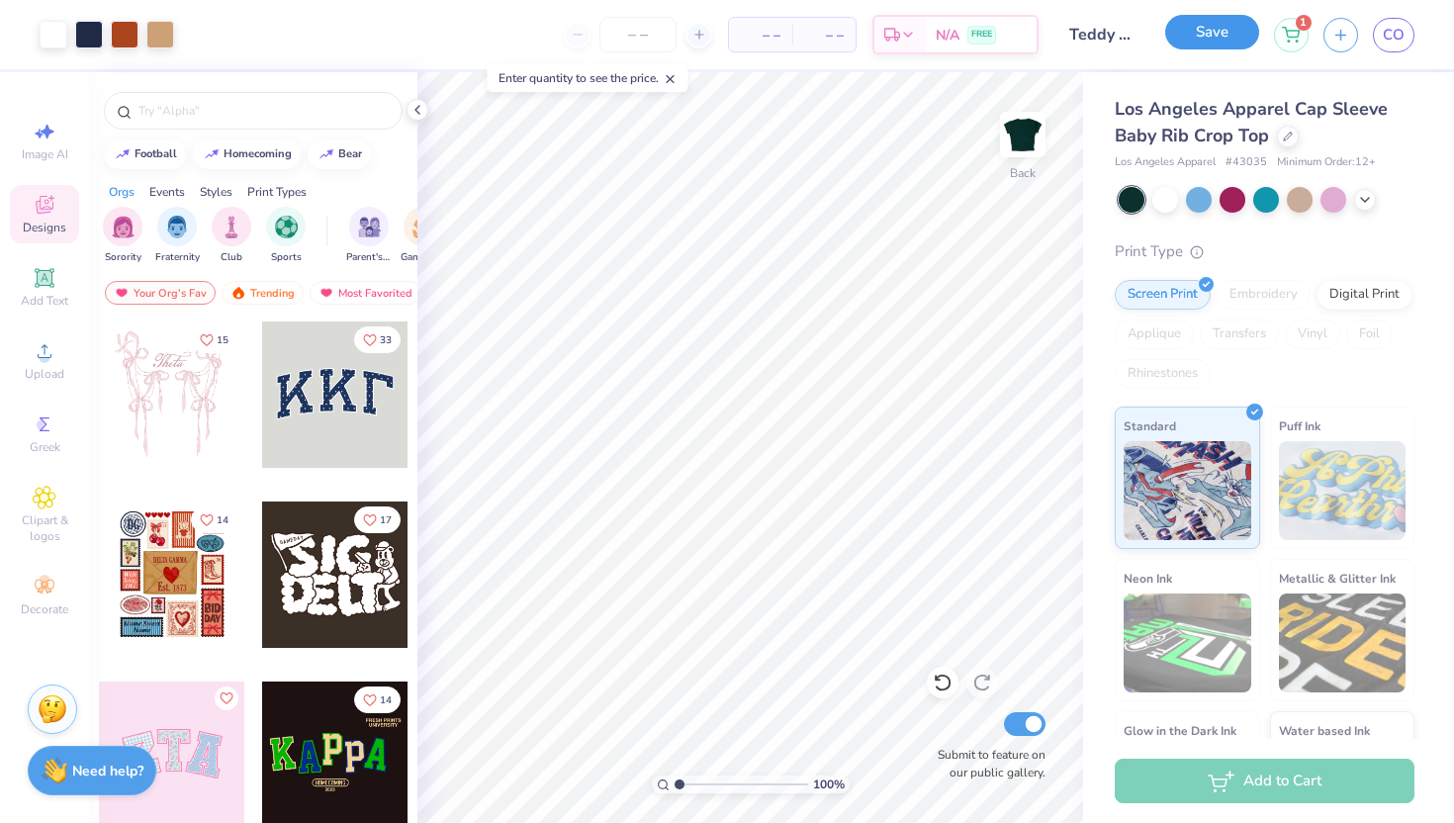
click at [1171, 34] on button "Save" at bounding box center [1212, 32] width 94 height 35
click at [1171, 41] on div "Save" at bounding box center [1212, 35] width 94 height 35
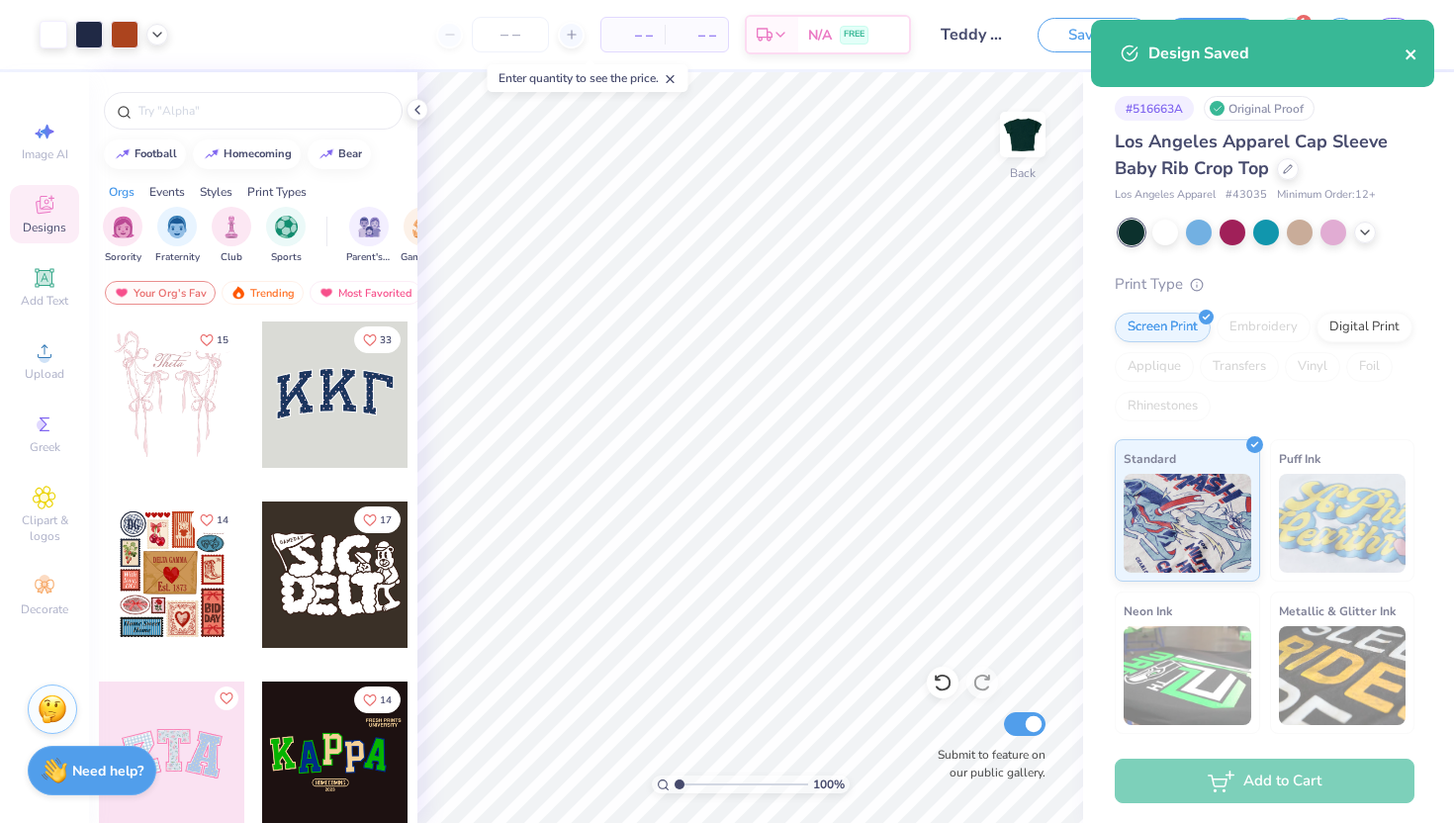
click at [1171, 60] on icon "close" at bounding box center [1412, 54] width 14 height 16
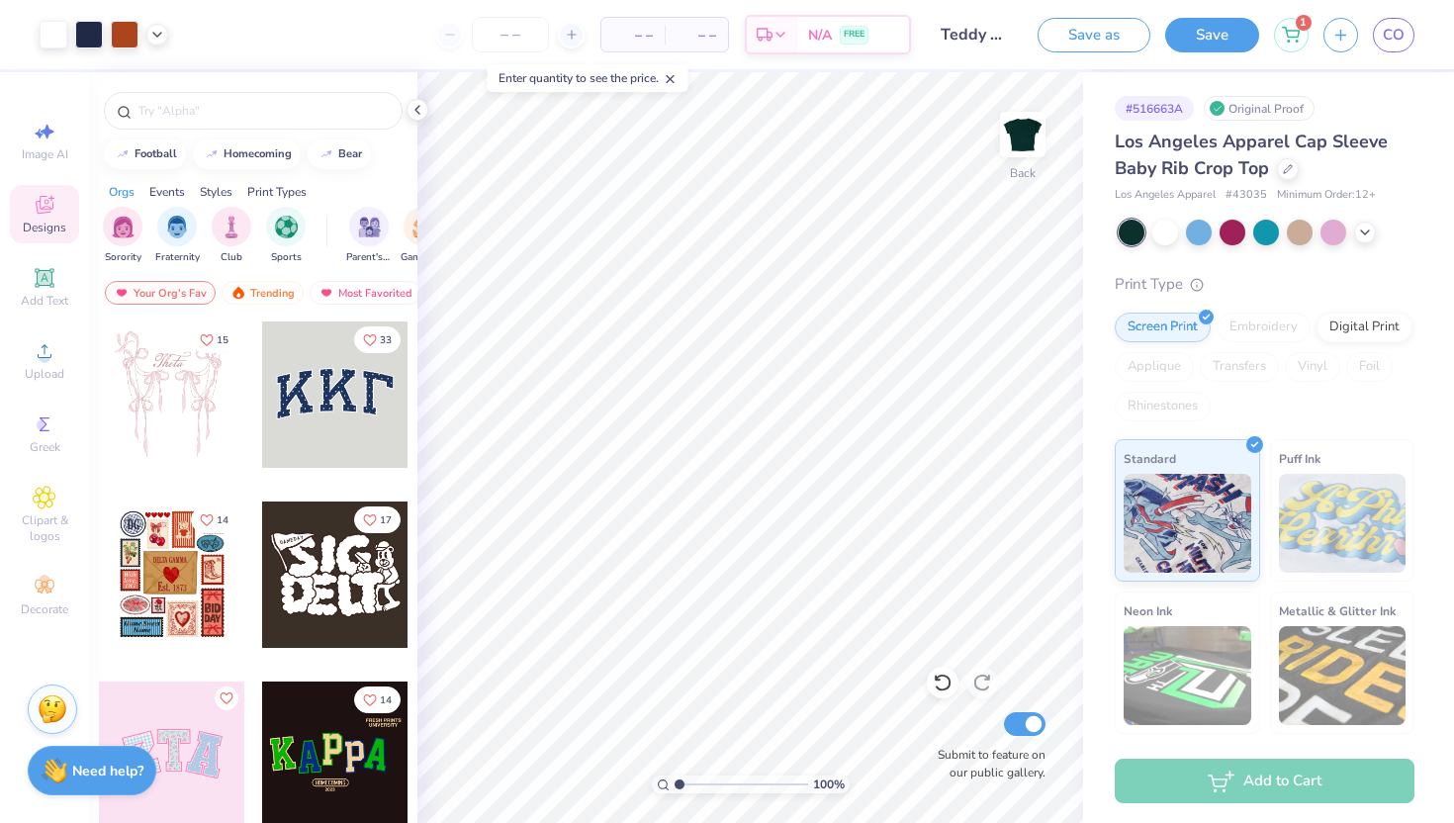
click at [1171, 28] on div "Design Saved" at bounding box center [1262, 61] width 351 height 90
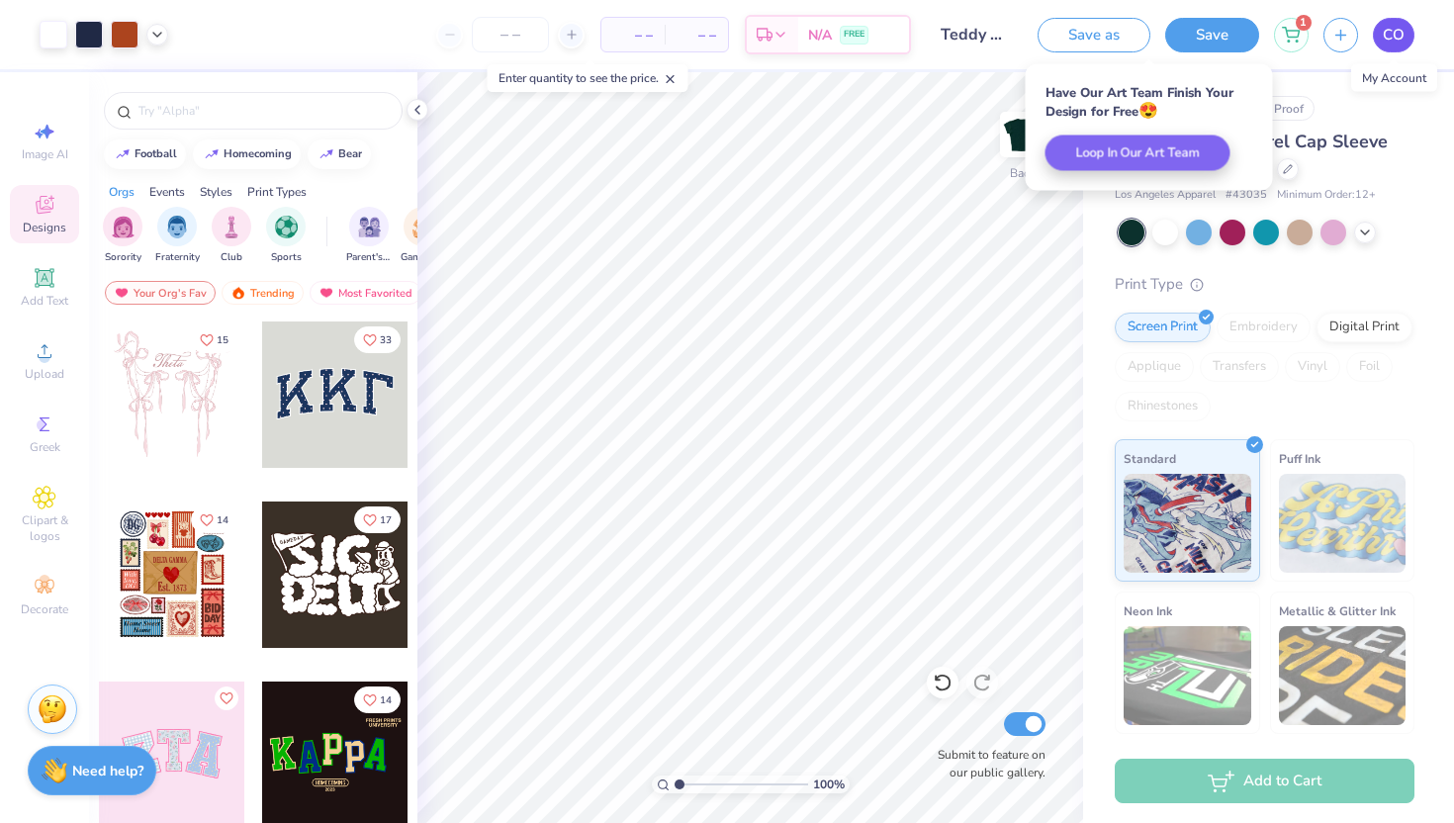
click at [1171, 46] on span "CO" at bounding box center [1394, 35] width 22 height 23
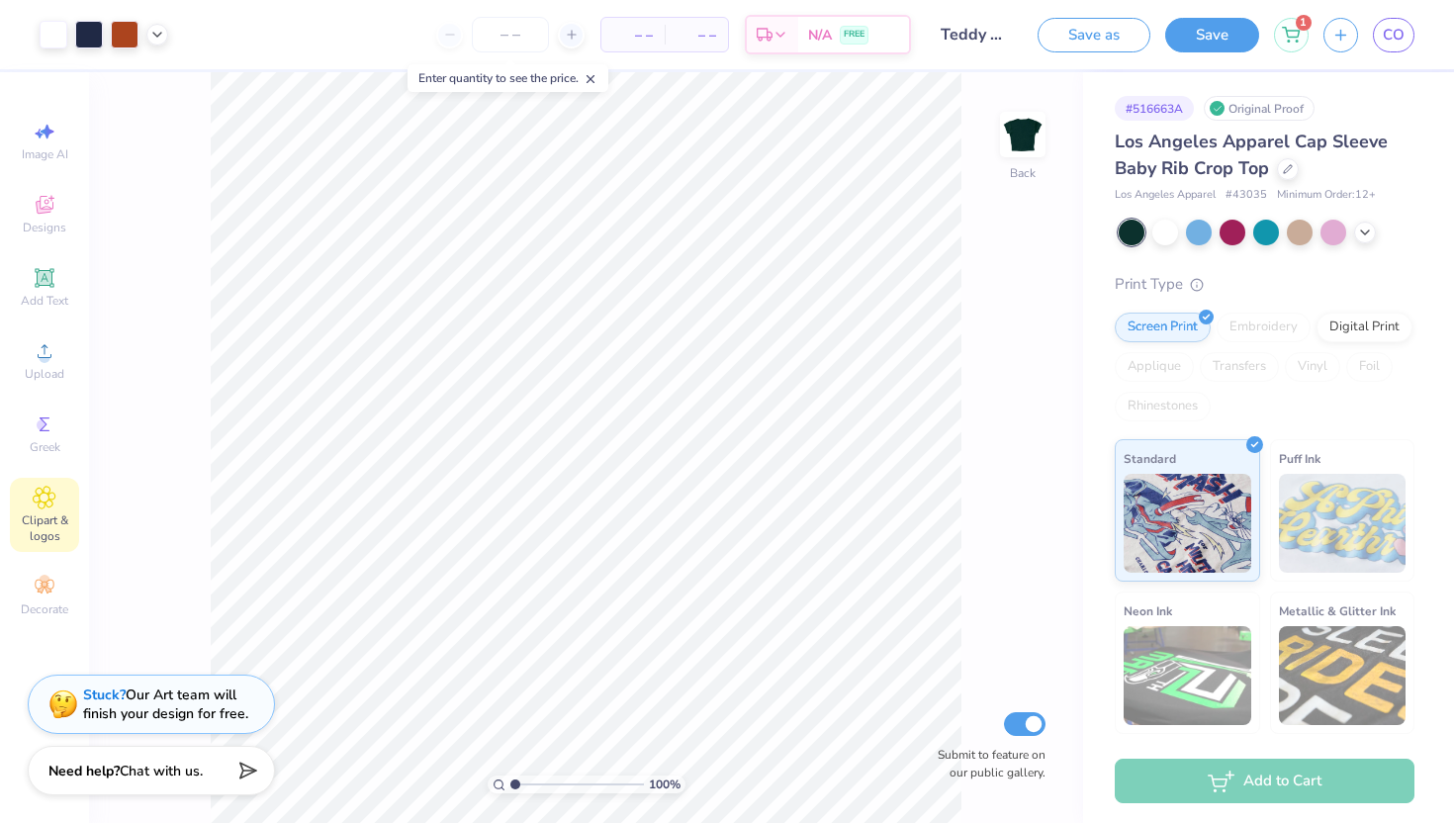
click at [51, 494] on icon at bounding box center [44, 498] width 23 height 24
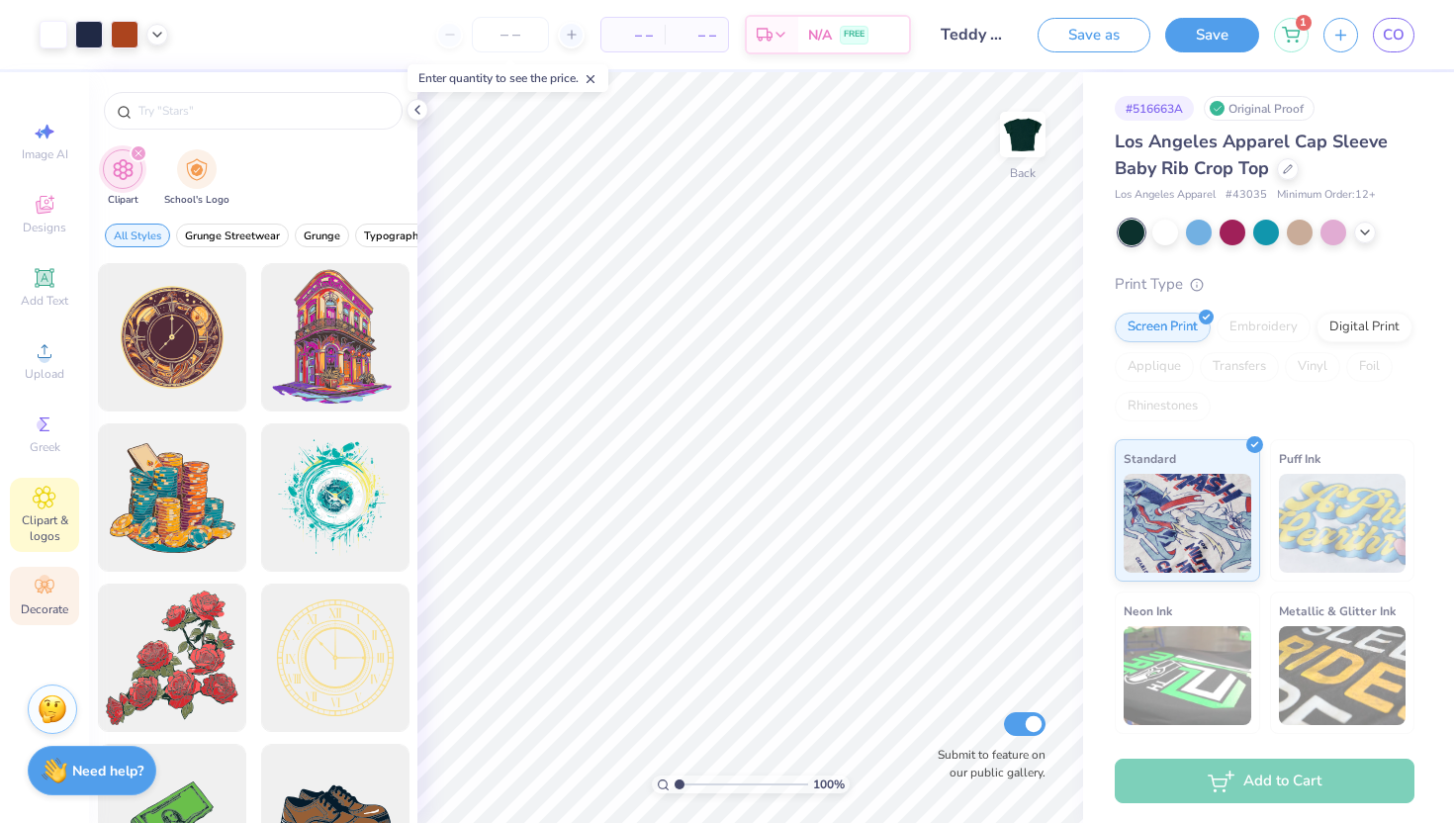
click at [43, 613] on span "Decorate" at bounding box center [44, 610] width 47 height 16
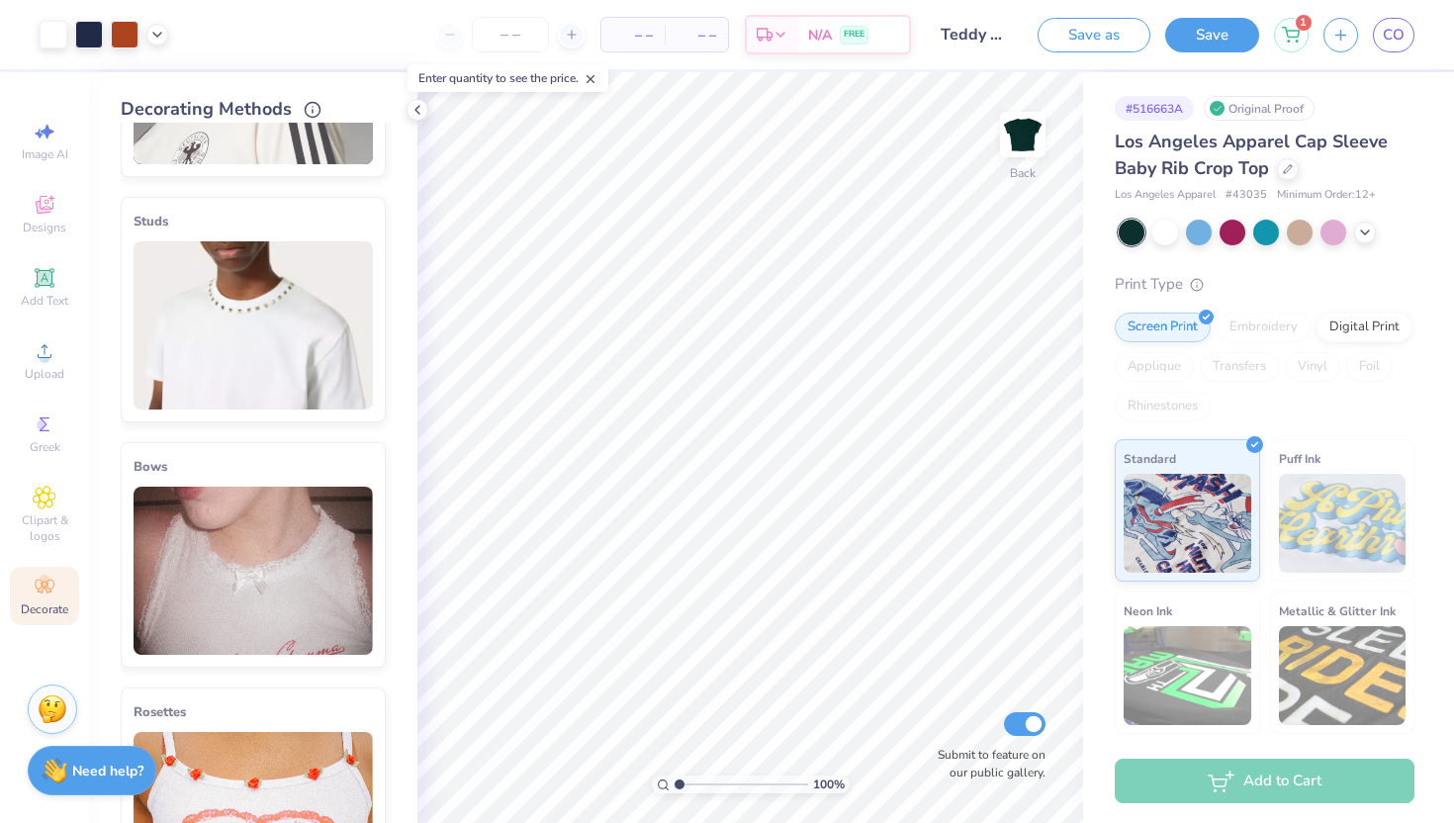
scroll to position [433, 0]
click at [34, 522] on span "Clipart & logos" at bounding box center [44, 528] width 69 height 32
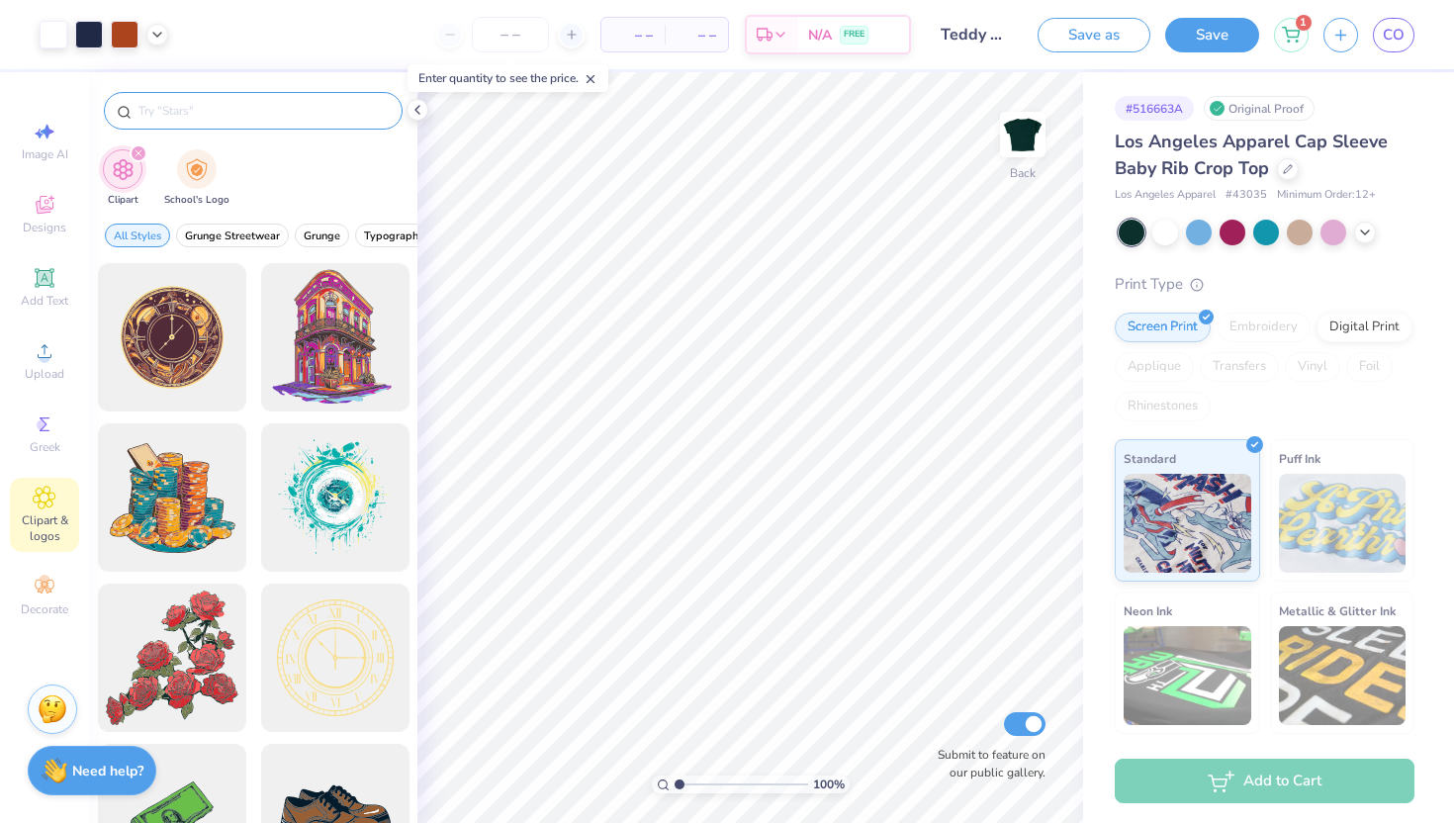
click at [204, 108] on input "text" at bounding box center [263, 111] width 253 height 20
type input "line"
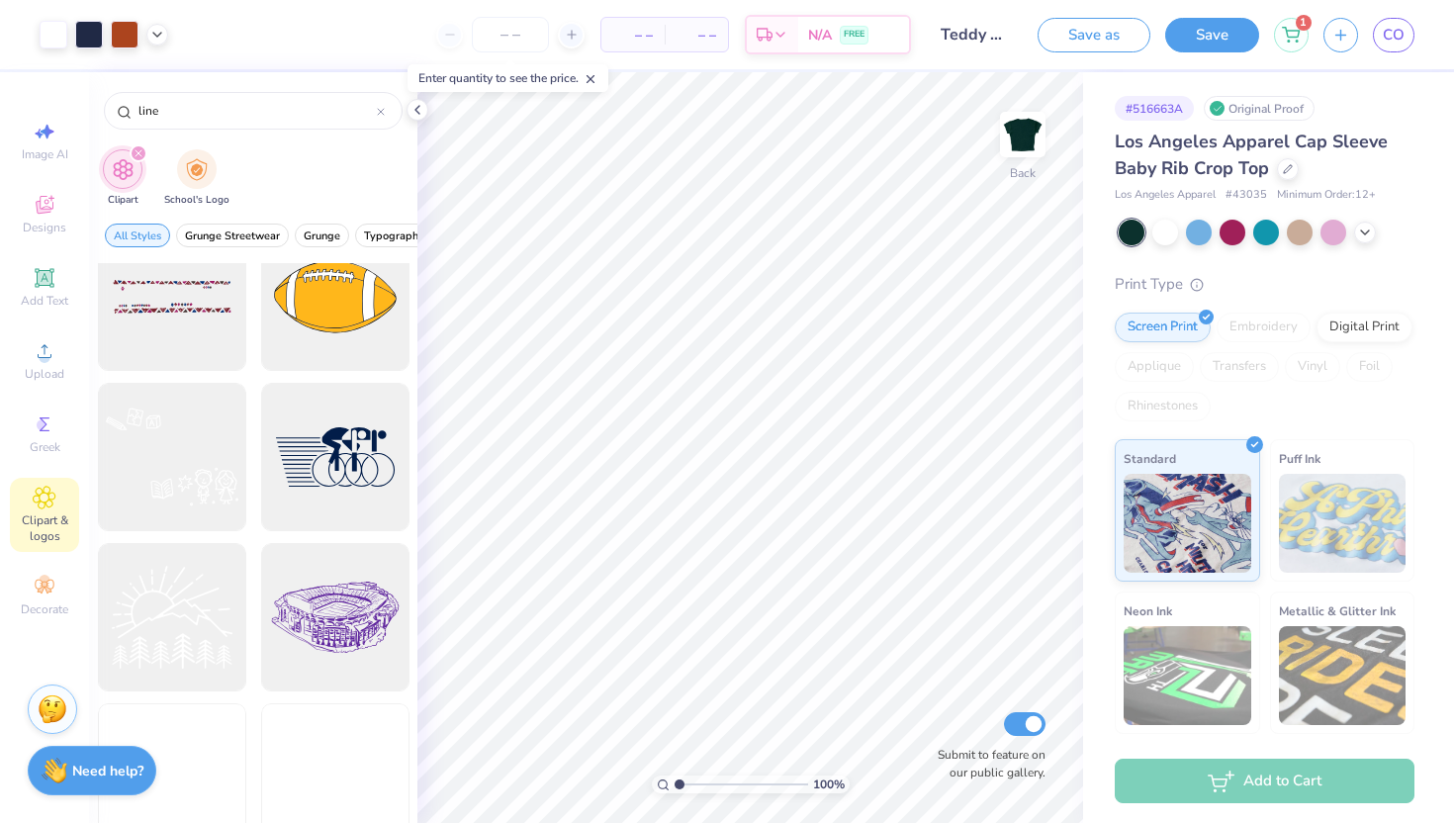
scroll to position [4407, 0]
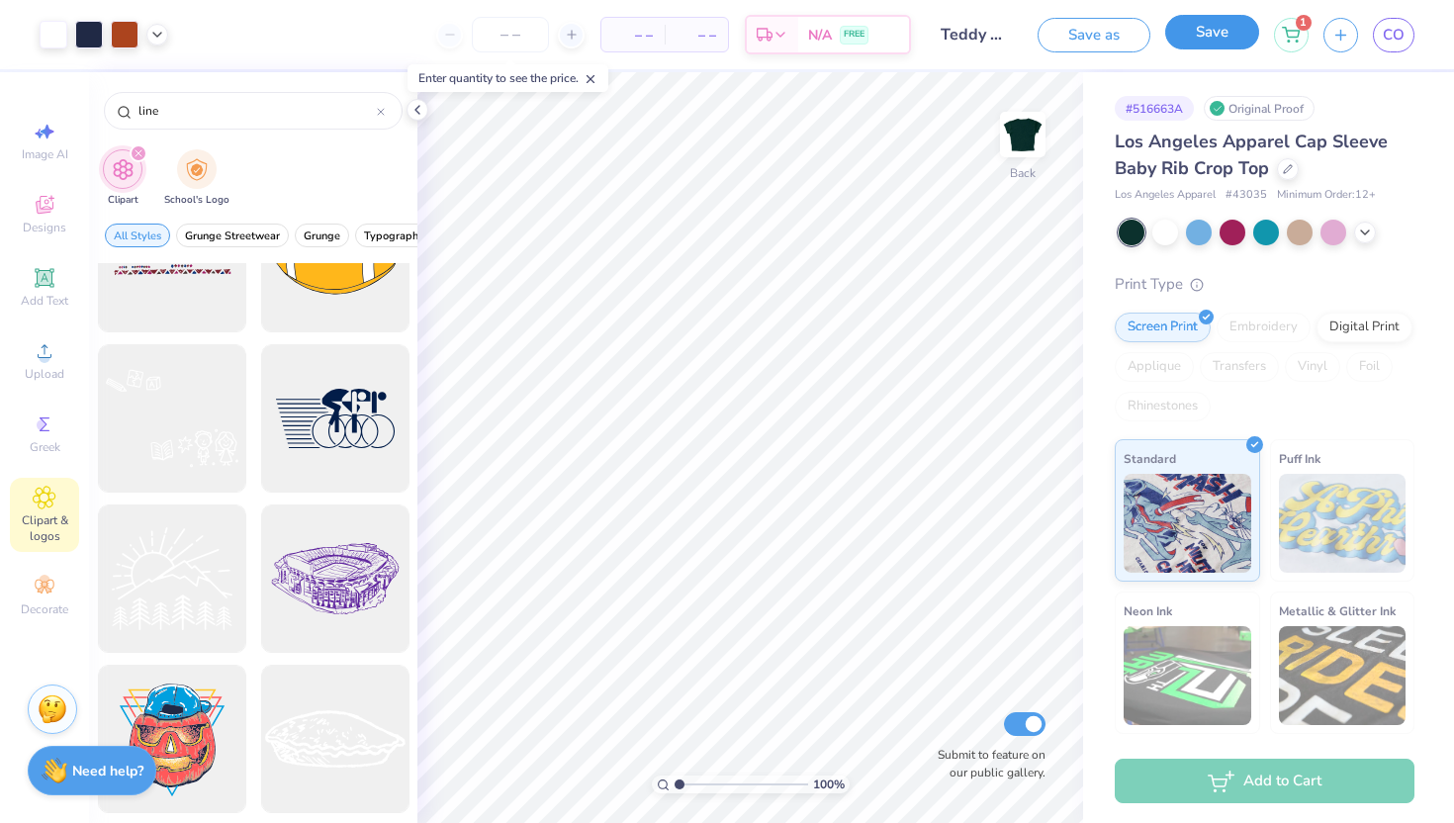
click at [1198, 45] on button "Save" at bounding box center [1212, 32] width 94 height 35
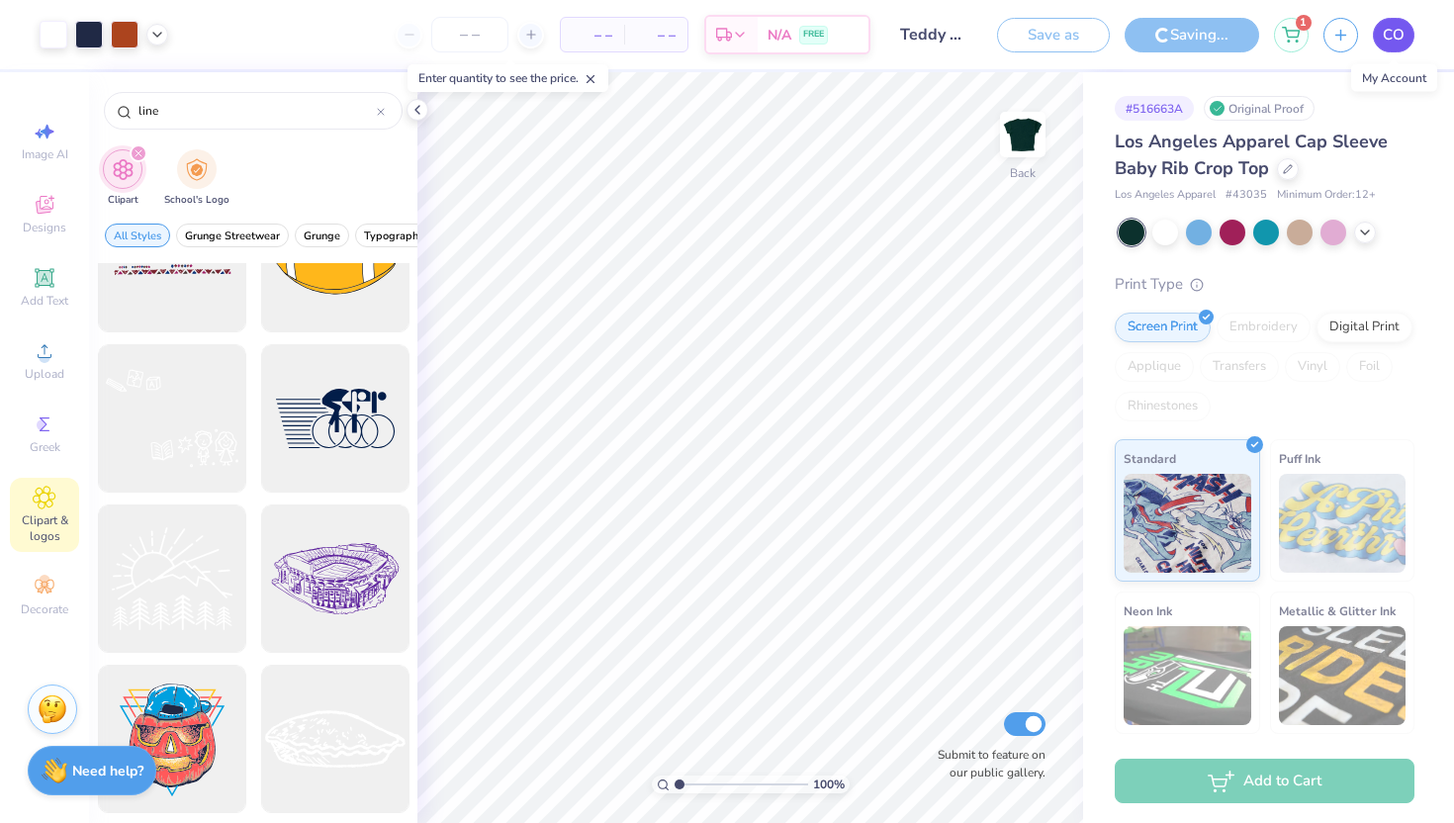
click at [1387, 36] on span "CO" at bounding box center [1394, 35] width 22 height 23
